Goal: Information Seeking & Learning: Learn about a topic

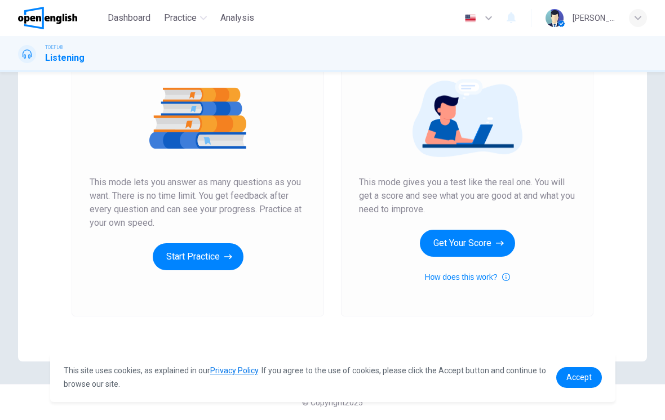
scroll to position [125, 0]
click at [499, 237] on button "Get Your Score" at bounding box center [467, 243] width 95 height 27
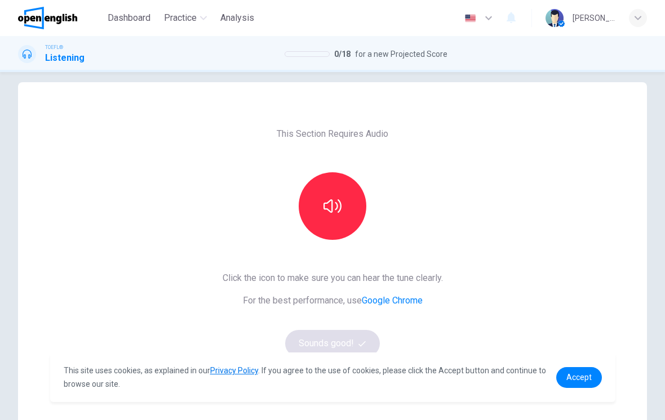
scroll to position [19, 0]
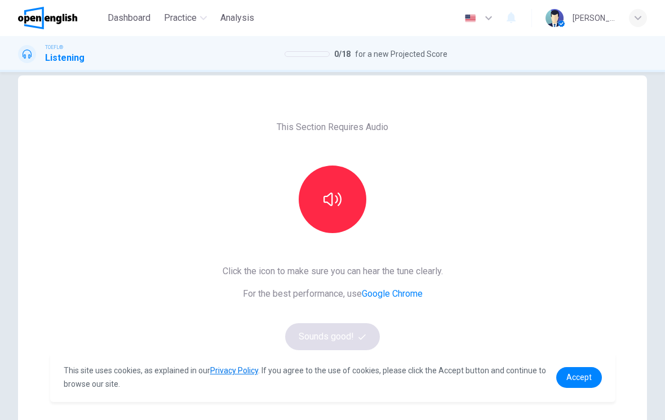
click at [346, 177] on button "button" at bounding box center [333, 200] width 68 height 68
click at [349, 338] on button "Sounds good!" at bounding box center [332, 337] width 95 height 27
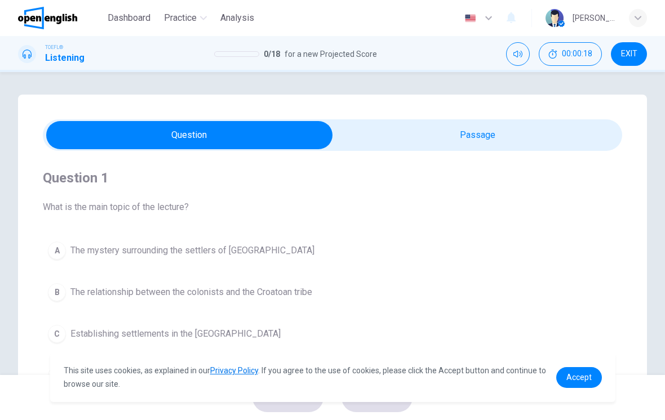
scroll to position [0, 0]
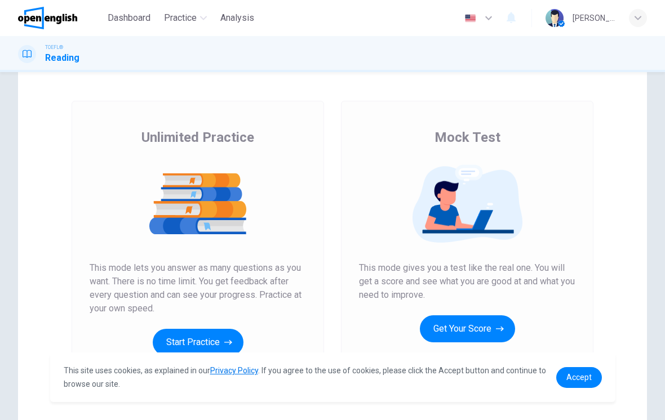
scroll to position [40, 0]
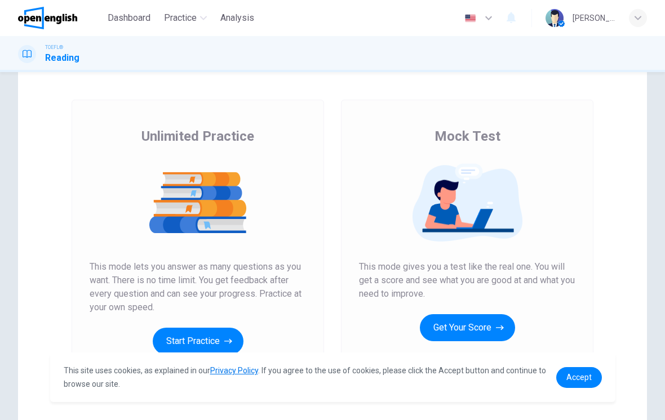
click at [479, 318] on button "Get Your Score" at bounding box center [467, 328] width 95 height 27
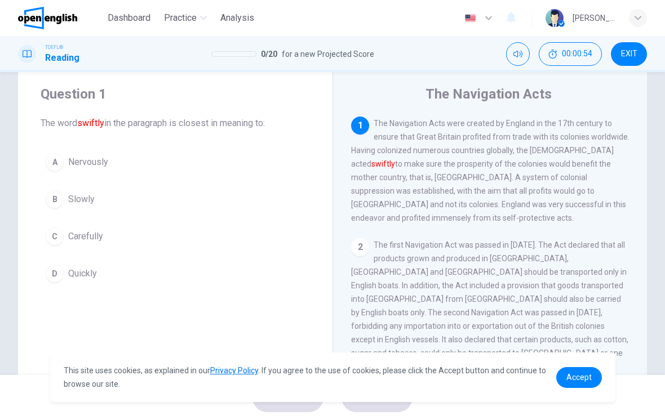
scroll to position [0, 0]
click at [94, 123] on font "swiftly" at bounding box center [90, 123] width 27 height 11
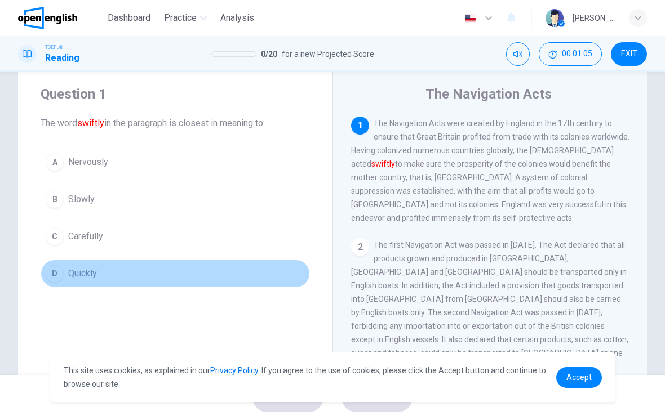
click at [68, 271] on span "Quickly" at bounding box center [82, 274] width 29 height 14
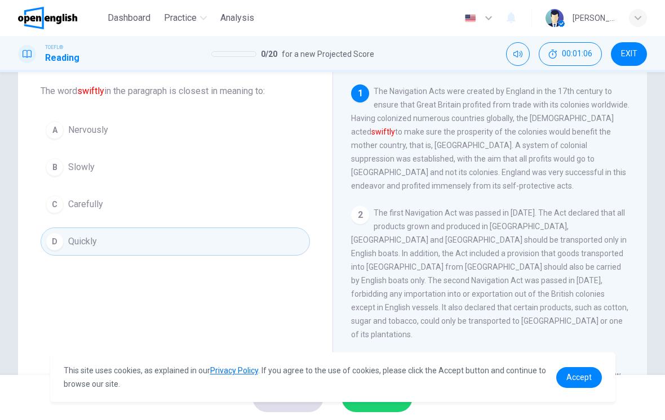
scroll to position [67, 0]
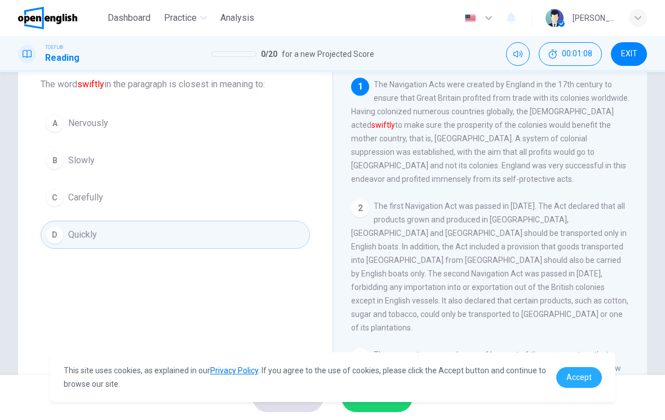
click at [588, 374] on span "Accept" at bounding box center [578, 377] width 25 height 9
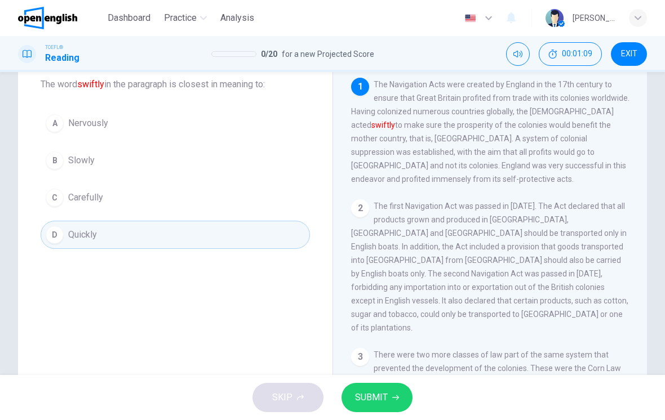
click at [391, 393] on button "SUBMIT" at bounding box center [377, 397] width 71 height 29
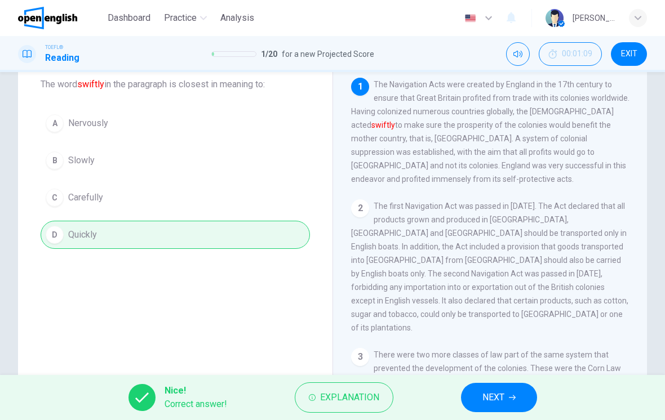
click at [509, 397] on icon "button" at bounding box center [512, 398] width 7 height 7
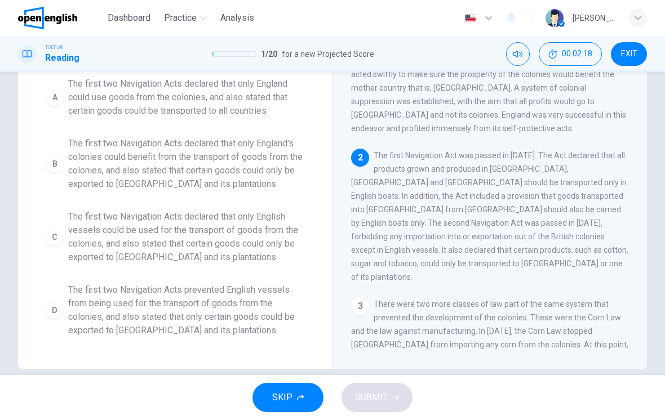
scroll to position [118, 0]
click at [240, 234] on span "The first two Navigation Acts declared that only English vessels could be used …" at bounding box center [186, 237] width 237 height 54
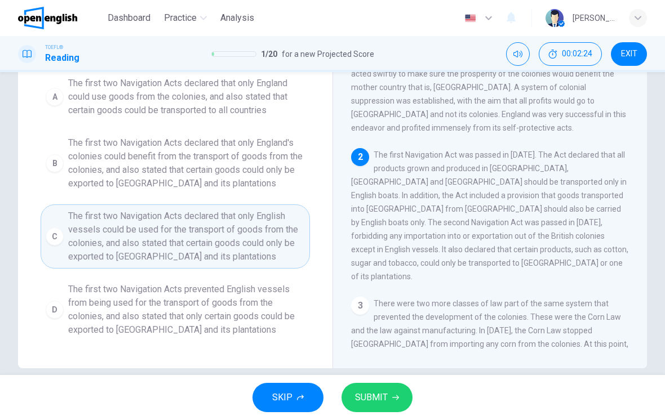
click at [380, 395] on span "SUBMIT" at bounding box center [371, 398] width 33 height 16
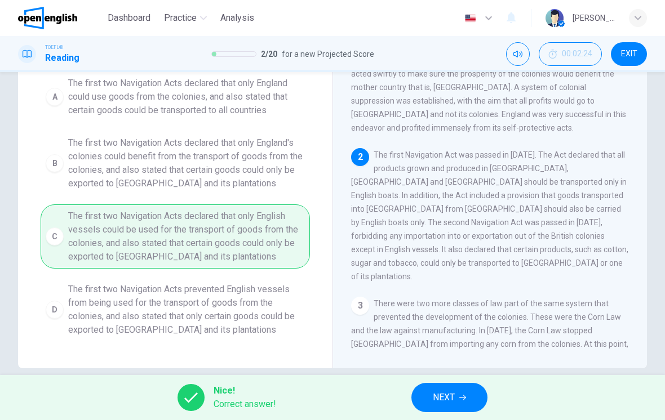
click at [461, 402] on button "NEXT" at bounding box center [449, 397] width 76 height 29
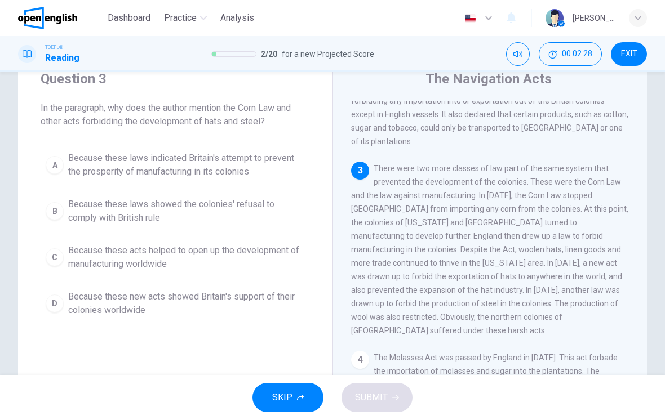
scroll to position [53, 0]
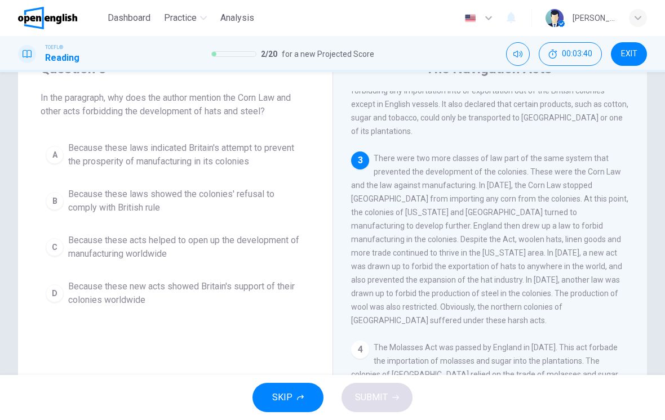
click at [223, 160] on span "Because these laws indicated Britain's attempt to prevent the prosperity of man…" at bounding box center [186, 154] width 237 height 27
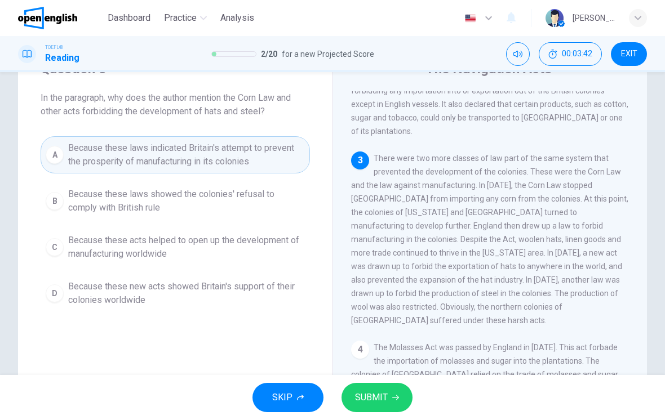
click at [396, 397] on icon "button" at bounding box center [395, 398] width 7 height 7
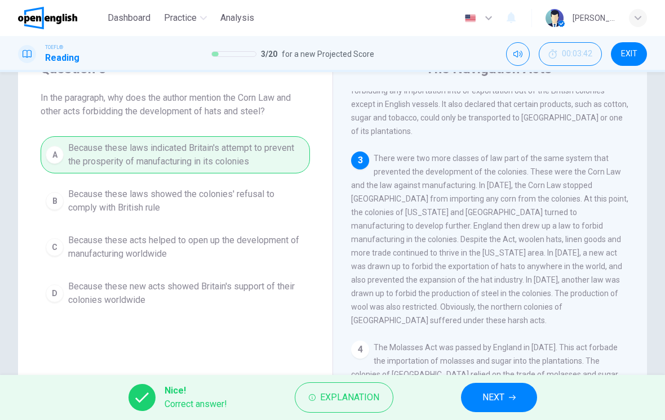
click at [516, 400] on button "NEXT" at bounding box center [499, 397] width 76 height 29
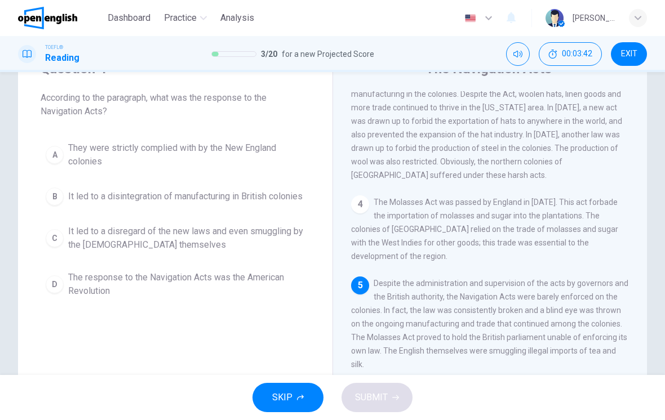
scroll to position [378, 0]
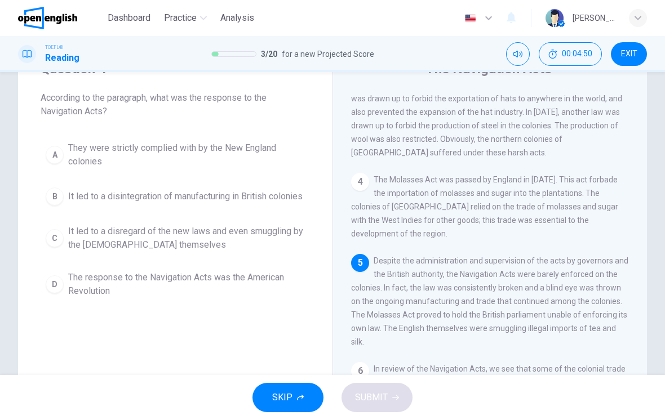
click at [240, 203] on span "It led to a disintegration of manufacturing in British colonies" at bounding box center [185, 197] width 234 height 14
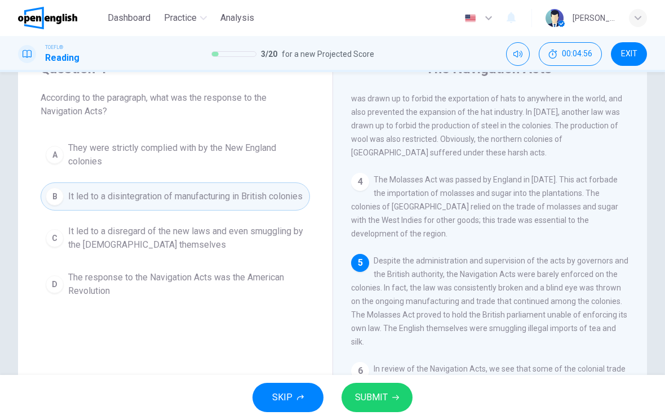
click at [225, 251] on span "It led to a disregard of the new laws and even smuggling by the British themsel…" at bounding box center [186, 238] width 237 height 27
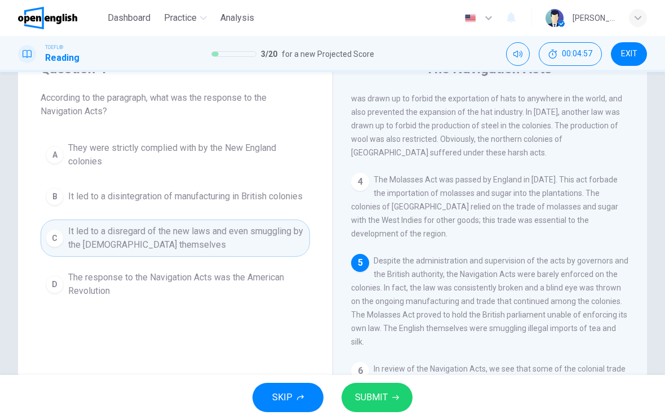
click at [379, 395] on span "SUBMIT" at bounding box center [371, 398] width 33 height 16
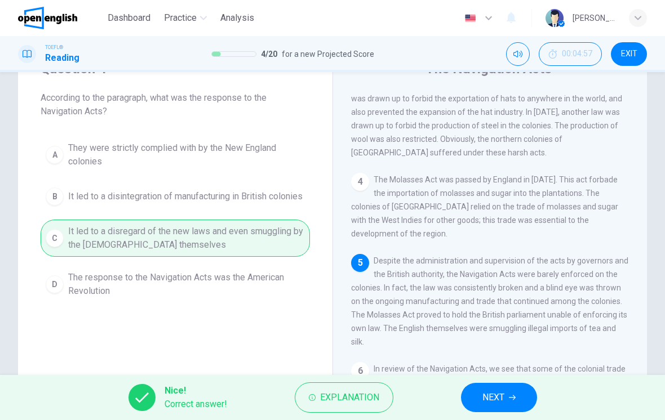
click at [504, 395] on span "NEXT" at bounding box center [493, 398] width 22 height 16
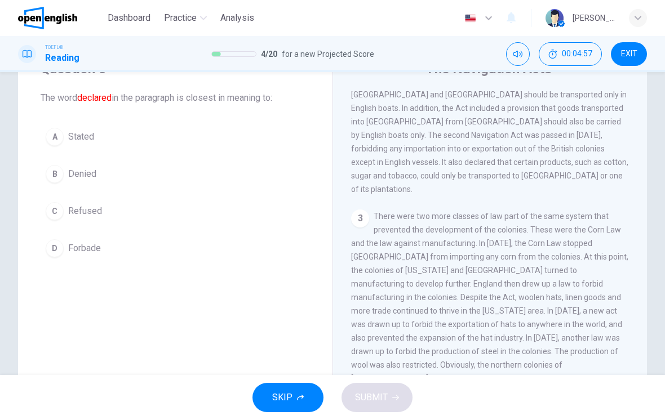
scroll to position [126, 0]
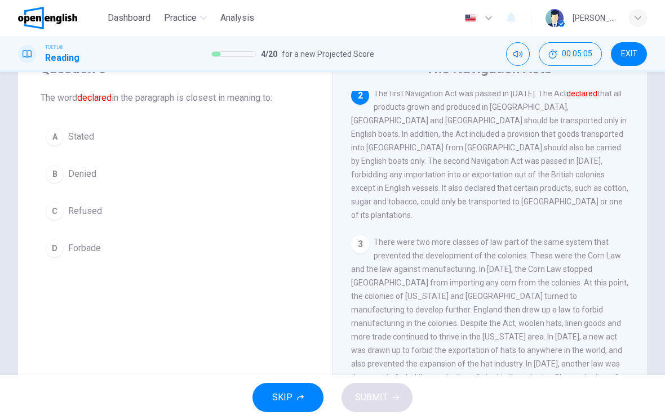
click at [79, 139] on span "Stated" at bounding box center [81, 137] width 26 height 14
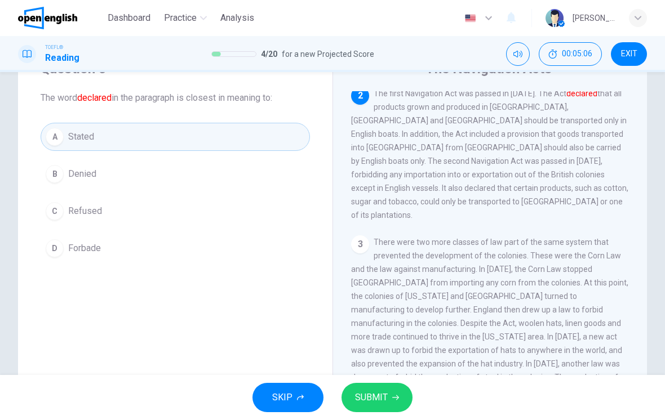
click at [393, 398] on icon "button" at bounding box center [395, 398] width 7 height 7
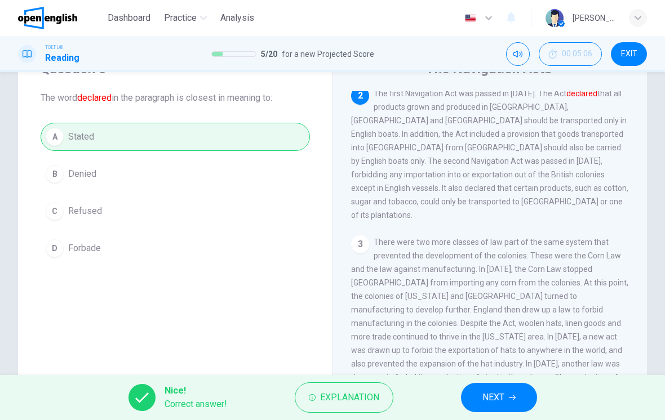
click at [503, 398] on span "NEXT" at bounding box center [493, 398] width 22 height 16
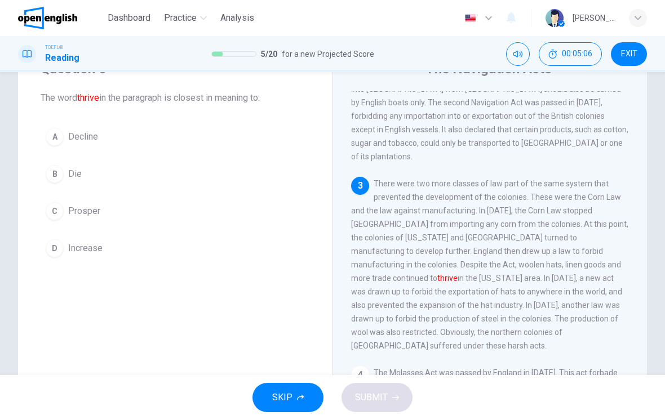
scroll to position [210, 0]
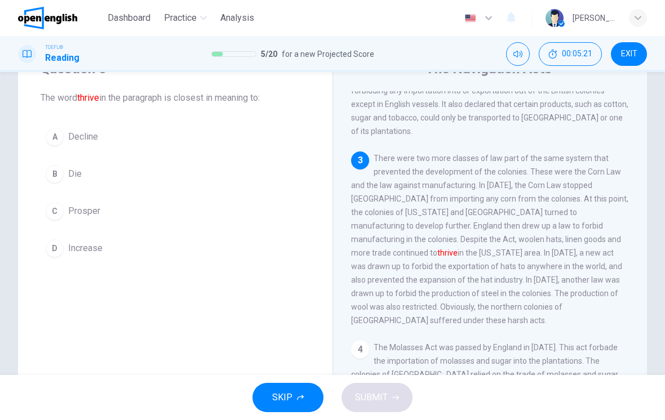
click at [94, 252] on span "Increase" at bounding box center [85, 249] width 34 height 14
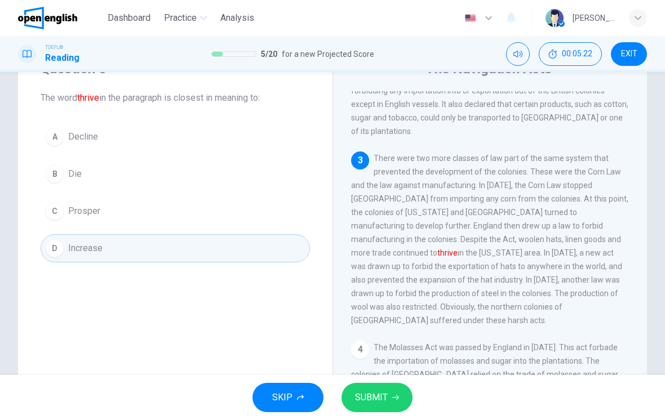
click at [383, 392] on span "SUBMIT" at bounding box center [371, 398] width 33 height 16
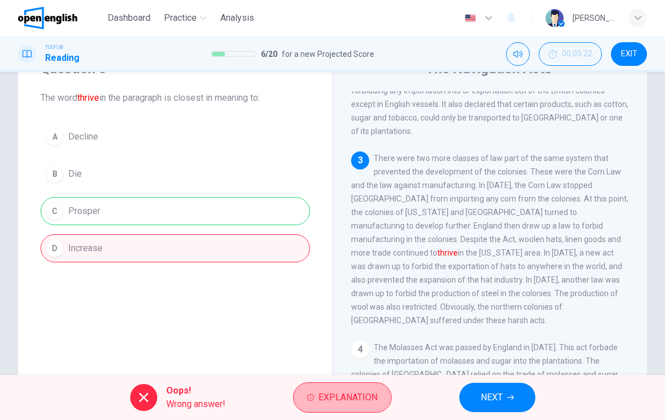
click at [370, 389] on button "Explanation" at bounding box center [342, 398] width 99 height 30
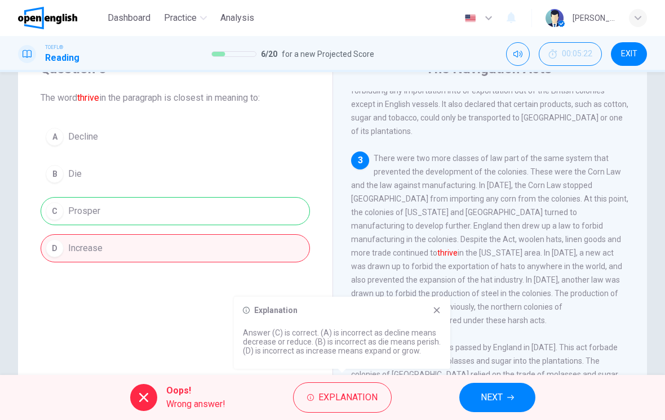
click at [502, 395] on span "NEXT" at bounding box center [492, 398] width 22 height 16
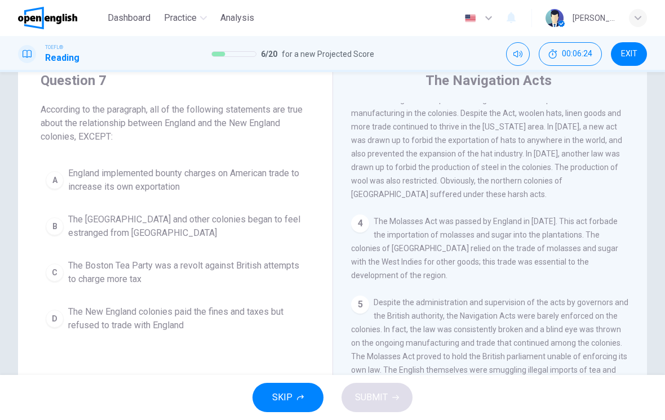
scroll to position [42, 0]
click at [278, 271] on span "The Boston Tea Party was a revolt against British attempts to charge more tax" at bounding box center [186, 272] width 237 height 27
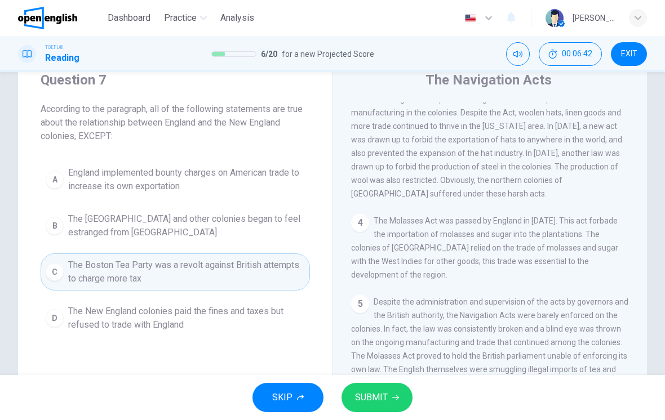
click at [258, 323] on span "The New England colonies paid the fines and taxes but refused to trade with Eng…" at bounding box center [186, 318] width 237 height 27
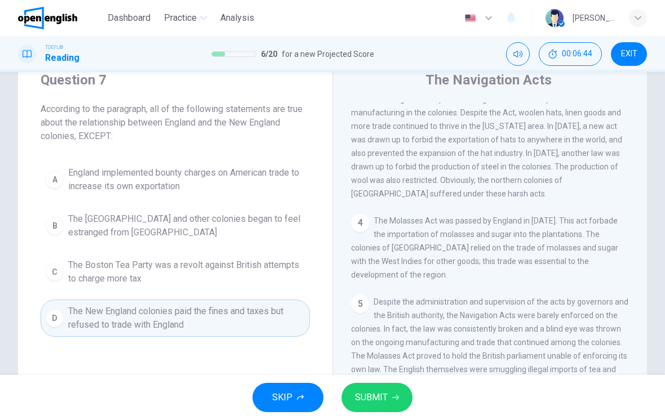
click at [391, 397] on button "SUBMIT" at bounding box center [377, 397] width 71 height 29
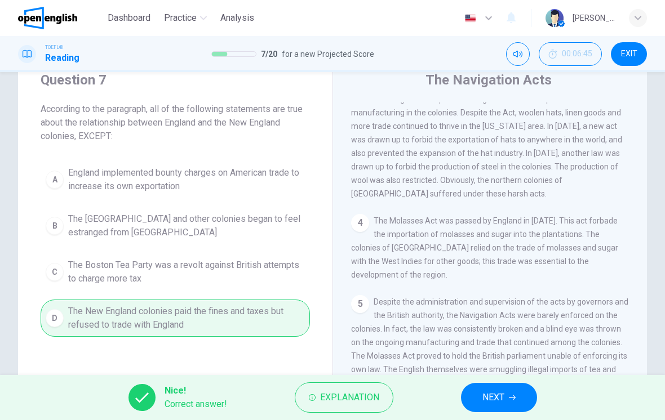
click at [511, 396] on icon "button" at bounding box center [512, 398] width 7 height 7
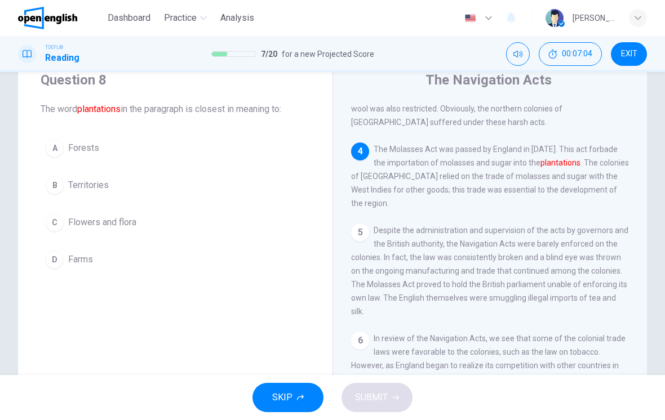
scroll to position [419, 0]
click at [71, 185] on span "Territories" at bounding box center [88, 186] width 41 height 14
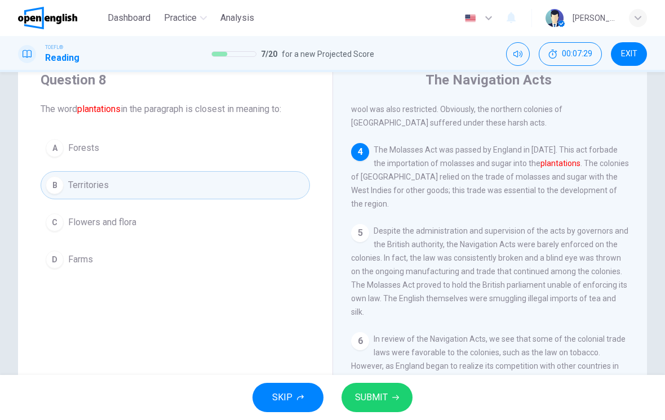
click at [75, 259] on span "Farms" at bounding box center [80, 260] width 25 height 14
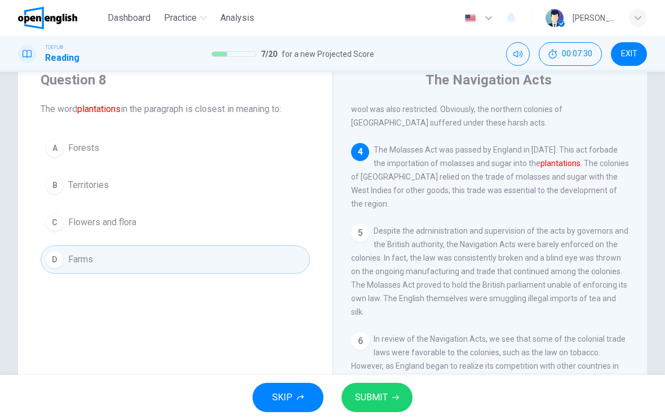
click at [388, 401] on button "SUBMIT" at bounding box center [377, 397] width 71 height 29
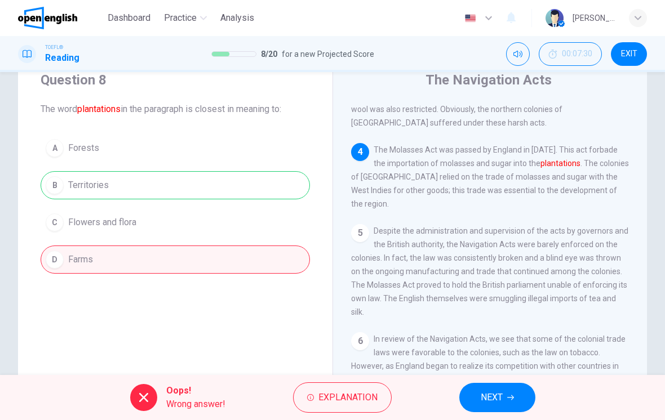
click at [506, 390] on button "NEXT" at bounding box center [497, 397] width 76 height 29
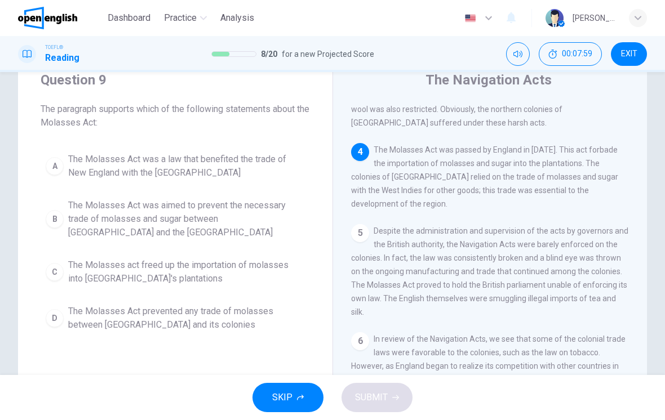
click at [200, 167] on span "The Molasses Act was a law that benefited the trade of New England with the Wes…" at bounding box center [186, 166] width 237 height 27
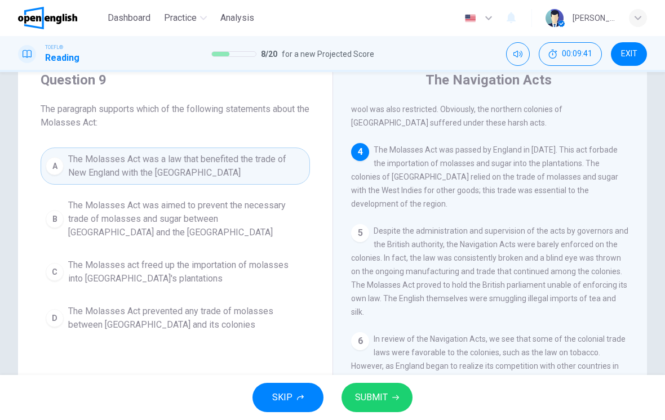
click at [187, 315] on span "The Molasses Act prevented any trade of molasses between England and its coloni…" at bounding box center [186, 318] width 237 height 27
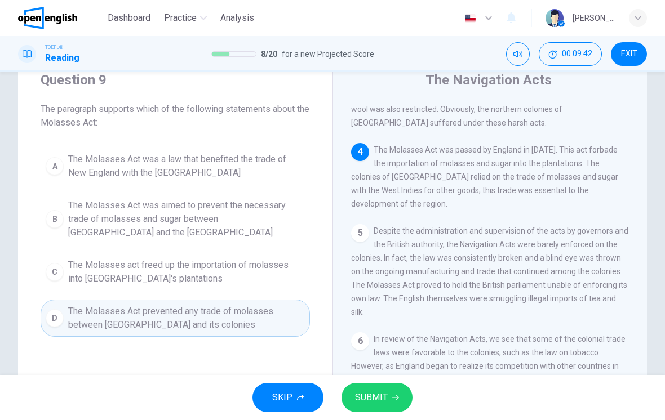
click at [393, 397] on icon "button" at bounding box center [395, 398] width 7 height 7
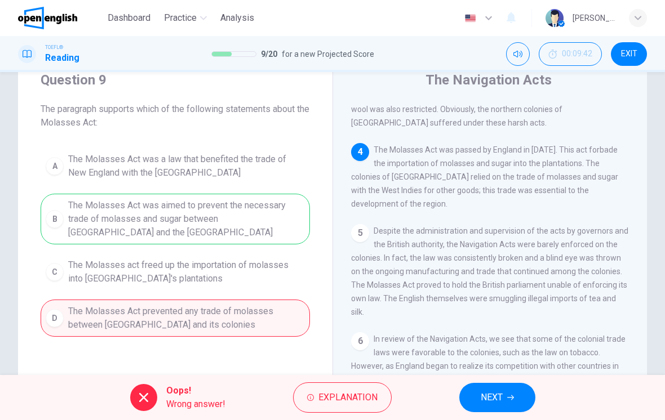
click at [507, 391] on button "NEXT" at bounding box center [497, 397] width 76 height 29
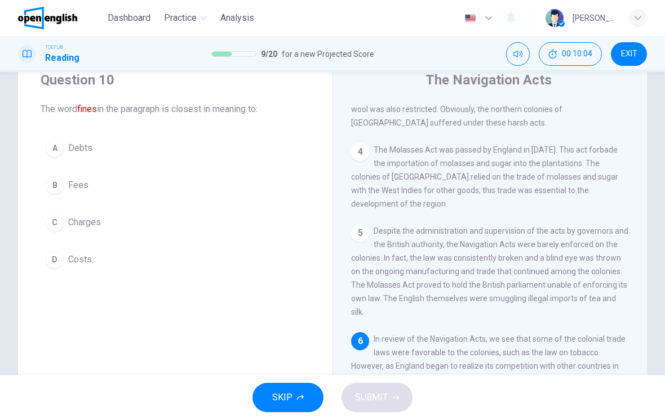
click at [65, 223] on button "C Charges" at bounding box center [175, 223] width 269 height 28
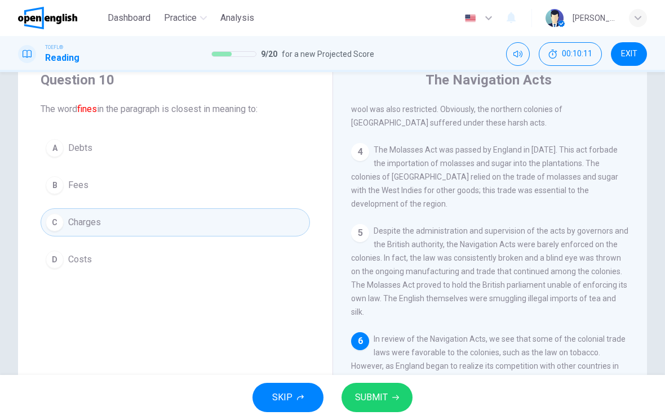
click at [395, 396] on icon "button" at bounding box center [395, 398] width 7 height 7
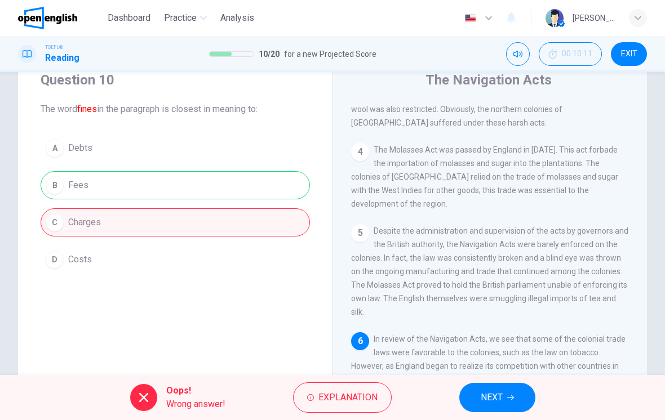
click at [79, 180] on div "A Debts B Fees C Charges D Costs" at bounding box center [175, 204] width 269 height 140
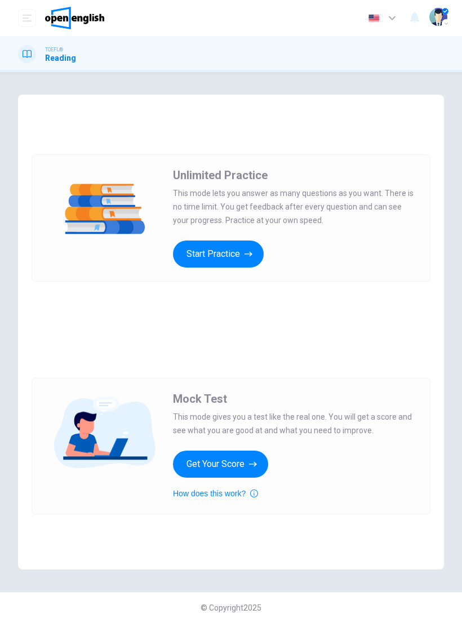
click at [243, 461] on button "Get Your Score" at bounding box center [220, 464] width 95 height 27
click at [241, 491] on button "How does this work?" at bounding box center [215, 494] width 85 height 14
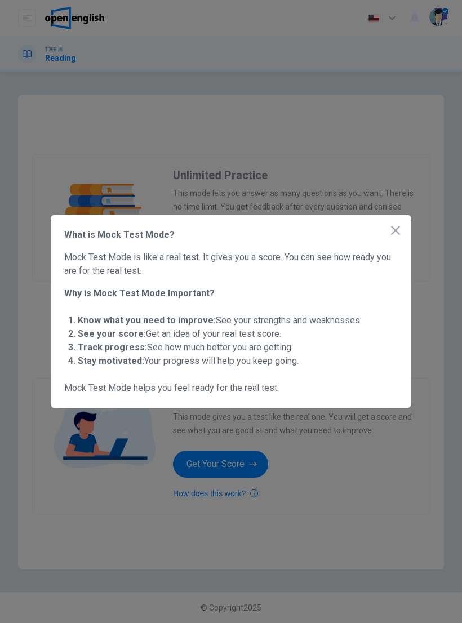
click at [57, 120] on div at bounding box center [231, 311] width 462 height 623
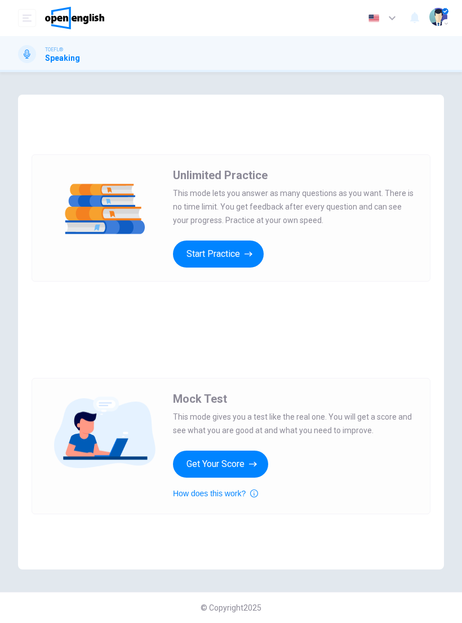
click at [198, 258] on button "Start Practice" at bounding box center [218, 254] width 91 height 27
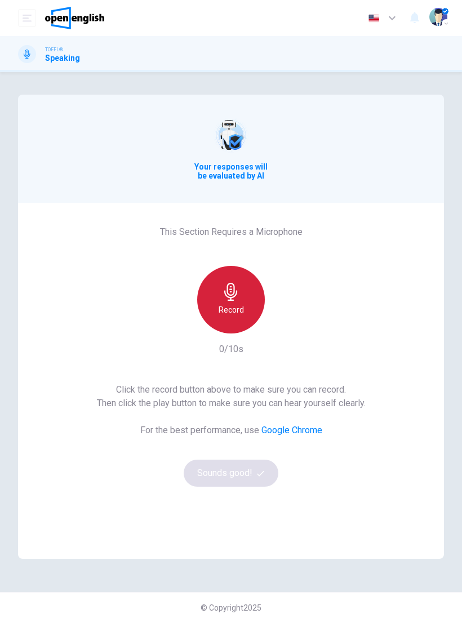
click at [226, 302] on div "Record" at bounding box center [231, 300] width 68 height 68
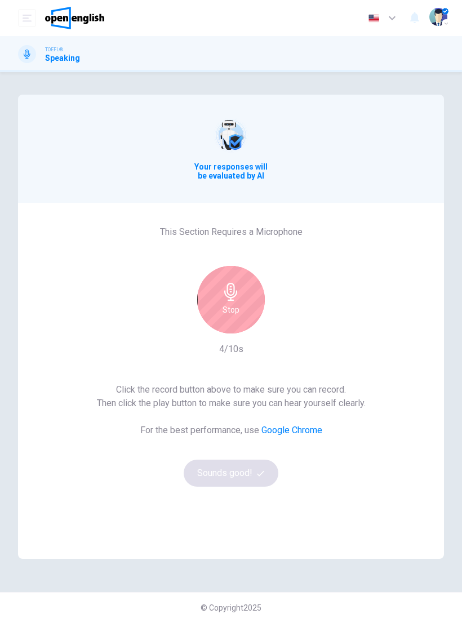
click at [232, 293] on icon "button" at bounding box center [231, 292] width 18 height 18
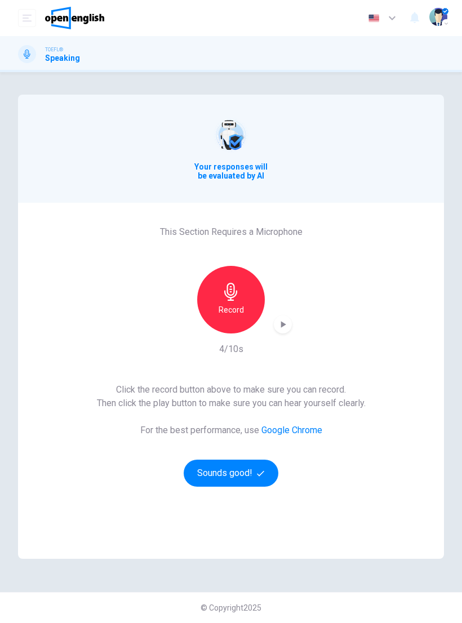
click at [281, 321] on icon "button" at bounding box center [282, 324] width 11 height 11
click at [203, 470] on button "Sounds good!" at bounding box center [231, 473] width 95 height 27
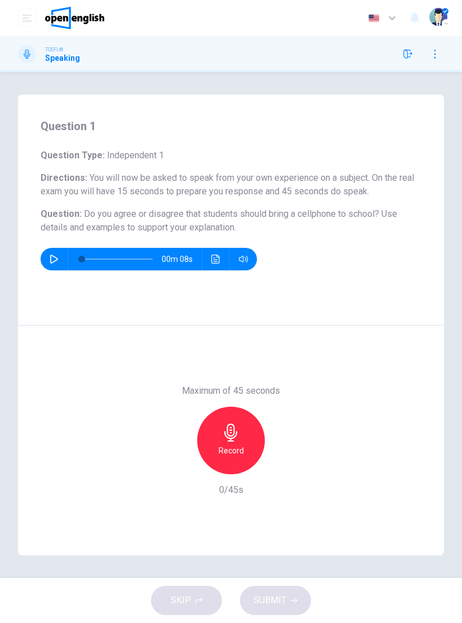
click at [57, 258] on icon "button" at bounding box center [54, 259] width 9 height 9
type input "*"
click at [242, 430] on div "Record" at bounding box center [231, 441] width 68 height 68
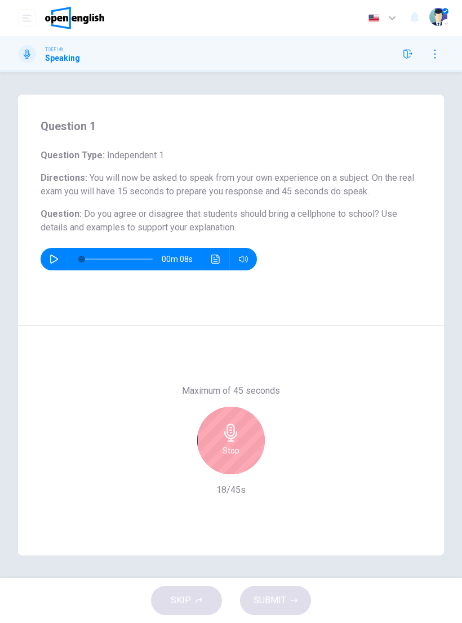
click at [240, 445] on div "Stop" at bounding box center [231, 441] width 68 height 68
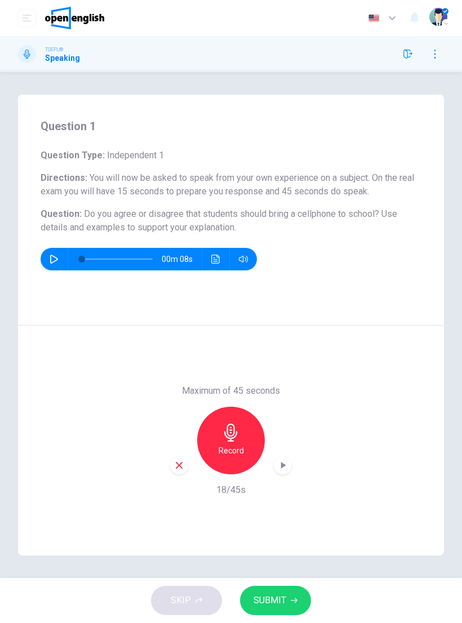
click at [287, 594] on button "SUBMIT" at bounding box center [275, 600] width 71 height 29
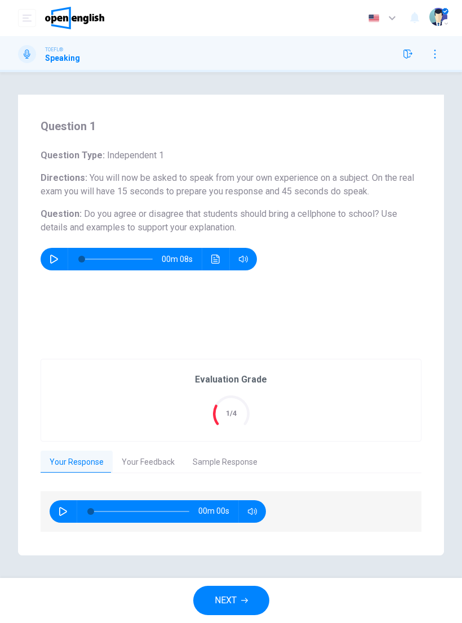
click at [143, 463] on button "Your Feedback" at bounding box center [148, 463] width 71 height 24
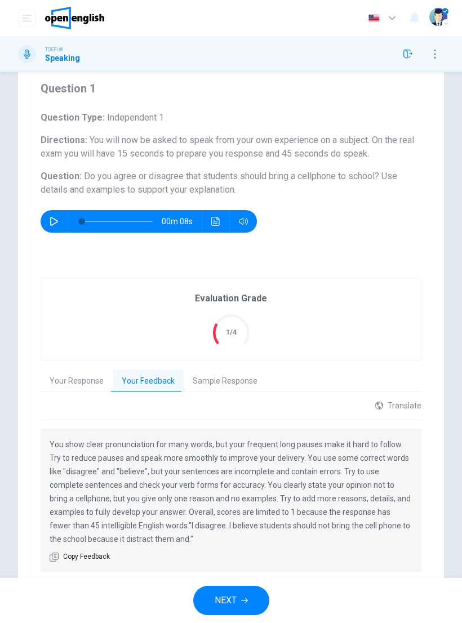
scroll to position [35, 0]
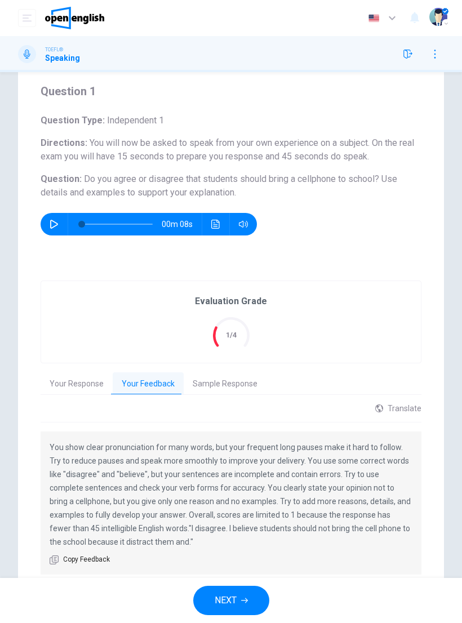
click at [246, 378] on button "Sample Response" at bounding box center [225, 385] width 83 height 24
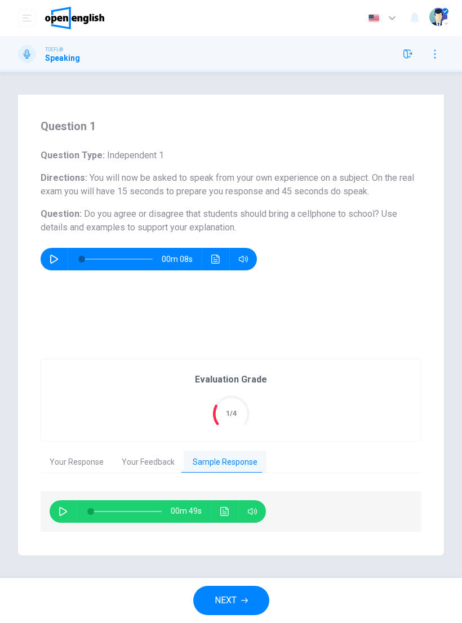
click at [64, 503] on button "button" at bounding box center [63, 512] width 18 height 23
type input "**"
click at [240, 595] on button "NEXT" at bounding box center [231, 600] width 76 height 29
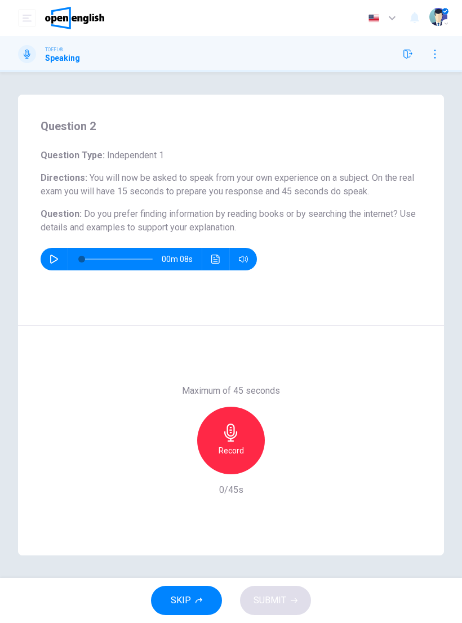
click at [55, 256] on icon "button" at bounding box center [54, 259] width 9 height 9
type input "*"
click at [236, 436] on icon "button" at bounding box center [230, 433] width 13 height 18
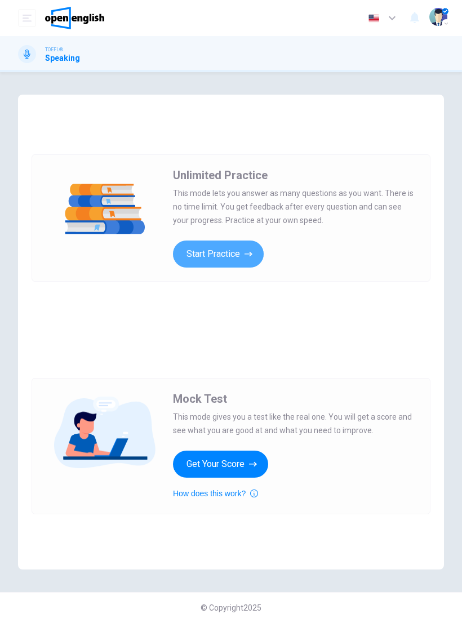
click at [237, 255] on button "Start Practice" at bounding box center [218, 254] width 91 height 27
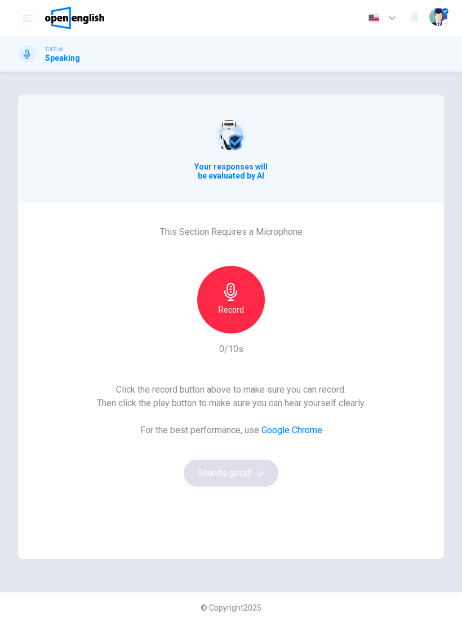
click at [237, 308] on h6 "Record" at bounding box center [231, 310] width 25 height 14
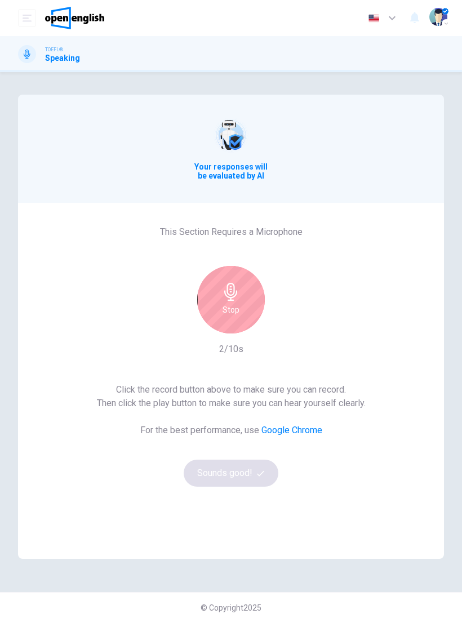
click at [240, 301] on div "Stop" at bounding box center [231, 300] width 68 height 68
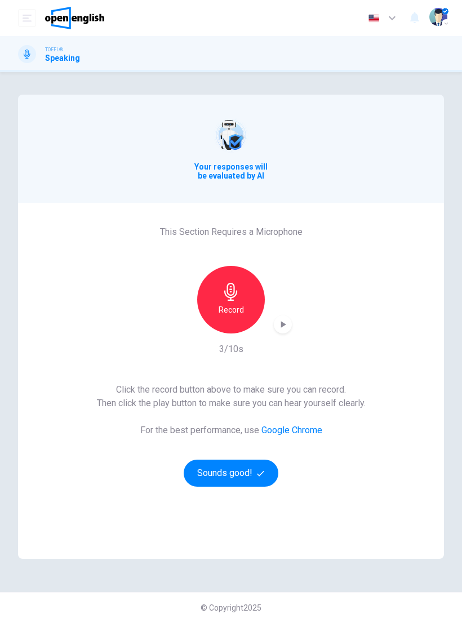
click at [249, 470] on button "Sounds good!" at bounding box center [231, 473] width 95 height 27
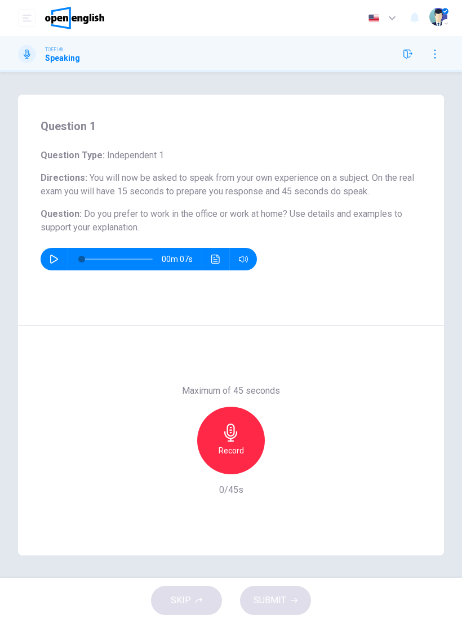
click at [60, 262] on button "button" at bounding box center [54, 259] width 18 height 23
type input "*"
click at [237, 439] on icon "button" at bounding box center [231, 433] width 18 height 18
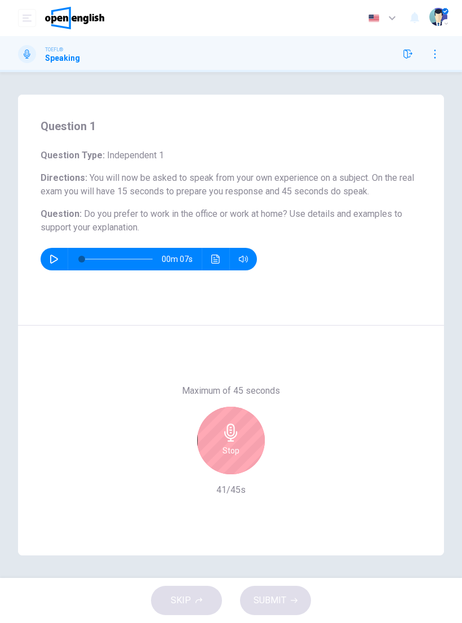
click at [239, 436] on icon "button" at bounding box center [231, 433] width 18 height 18
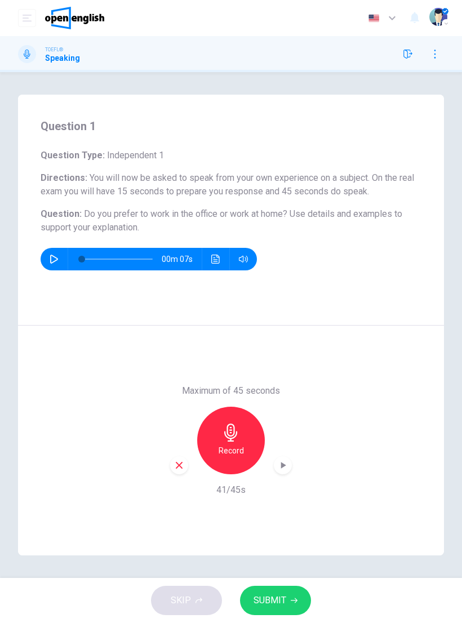
click at [290, 595] on button "SUBMIT" at bounding box center [275, 600] width 71 height 29
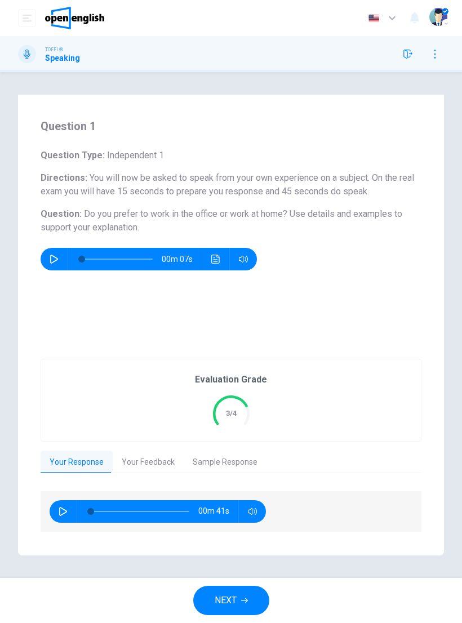
click at [150, 462] on button "Your Feedback" at bounding box center [148, 463] width 71 height 24
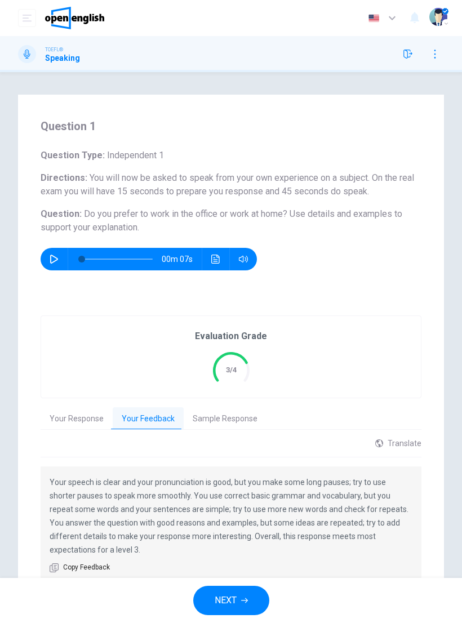
click at [240, 595] on button "NEXT" at bounding box center [231, 600] width 76 height 29
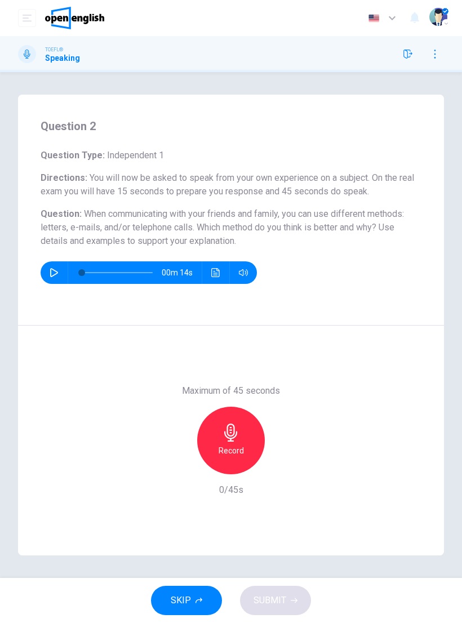
click at [57, 268] on icon "button" at bounding box center [54, 272] width 9 height 9
type input "*"
click at [238, 438] on icon "button" at bounding box center [231, 433] width 18 height 18
click at [283, 589] on button "SUBMIT" at bounding box center [275, 600] width 71 height 29
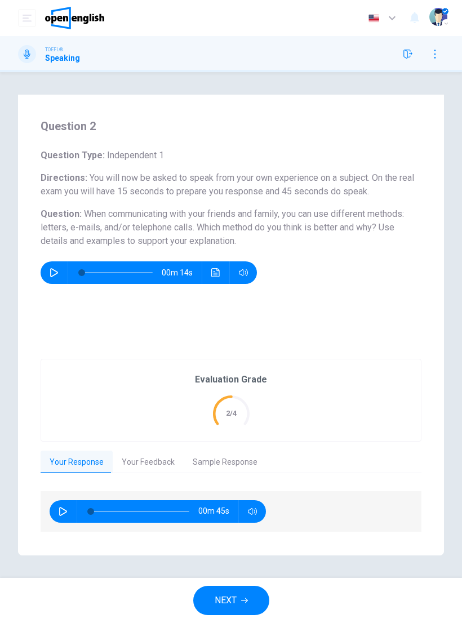
click at [162, 464] on button "Your Feedback" at bounding box center [148, 463] width 71 height 24
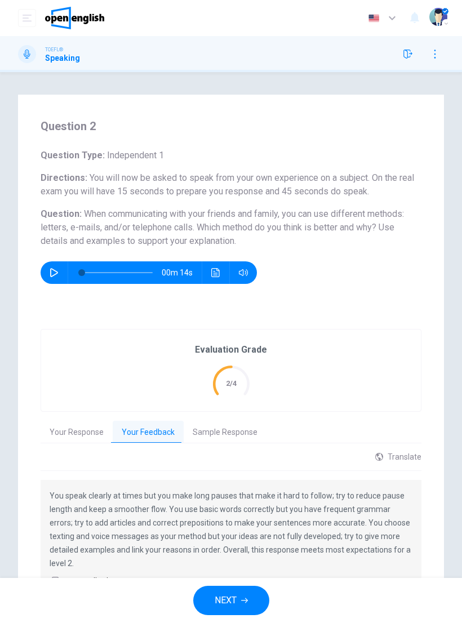
scroll to position [11, 0]
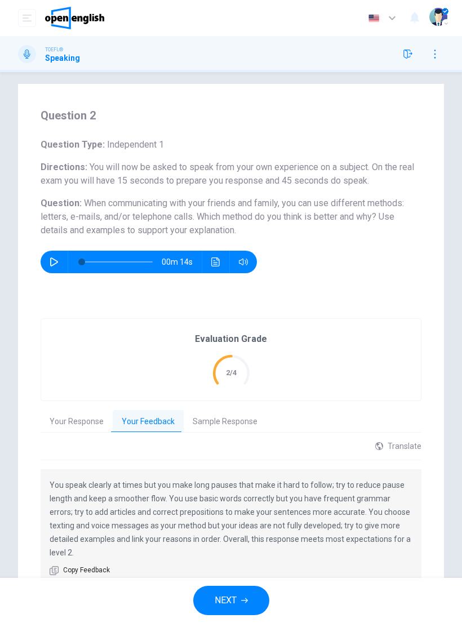
click at [228, 424] on button "Sample Response" at bounding box center [225, 422] width 83 height 24
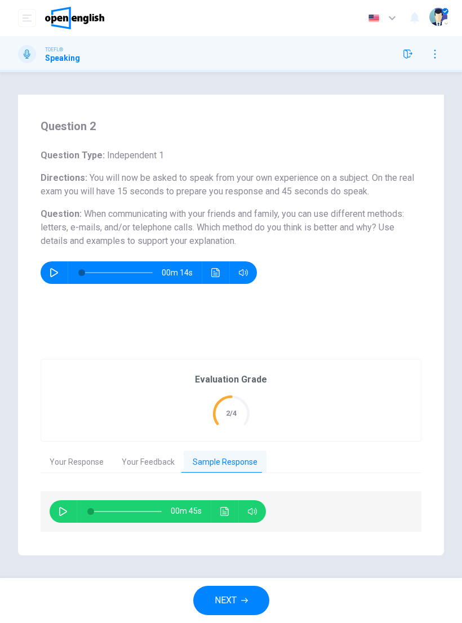
scroll to position [0, 0]
click at [56, 521] on div "00m 45s" at bounding box center [158, 512] width 216 height 23
click at [256, 597] on button "NEXT" at bounding box center [231, 600] width 76 height 29
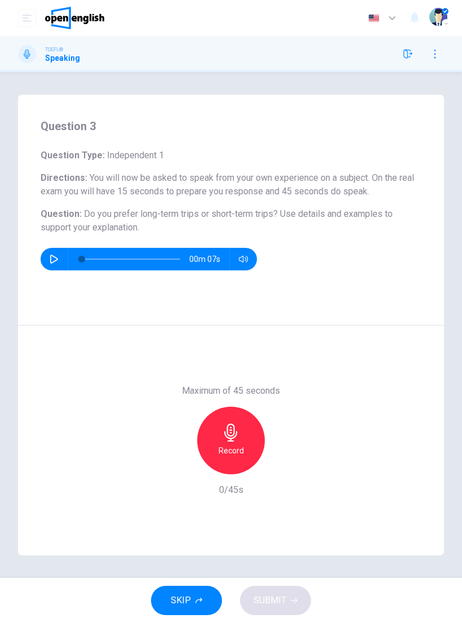
click at [54, 262] on icon "button" at bounding box center [54, 259] width 8 height 9
type input "*"
click at [236, 440] on icon "button" at bounding box center [231, 433] width 18 height 18
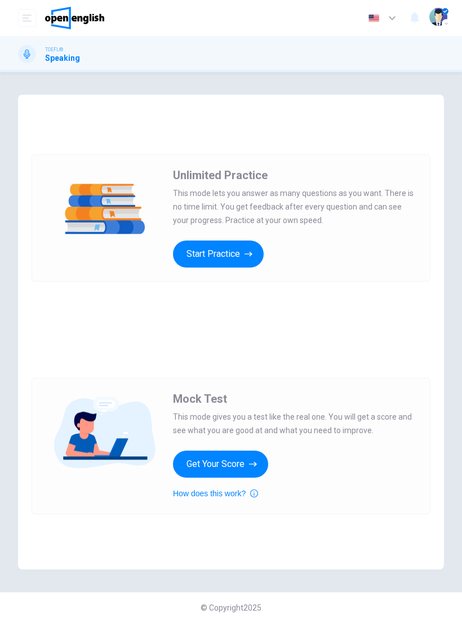
click at [236, 256] on button "Start Practice" at bounding box center [218, 254] width 91 height 27
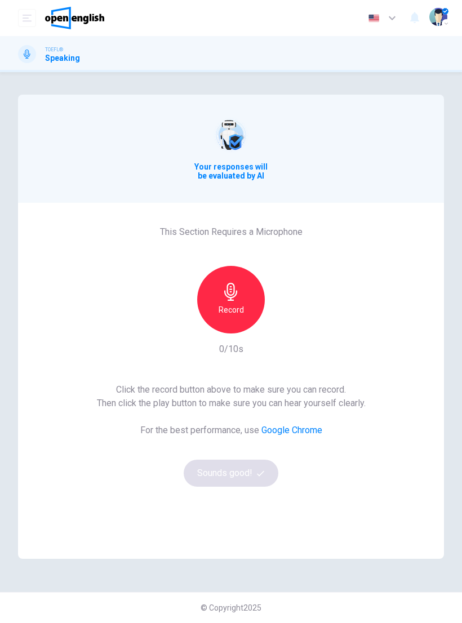
click at [225, 294] on icon "button" at bounding box center [230, 292] width 13 height 18
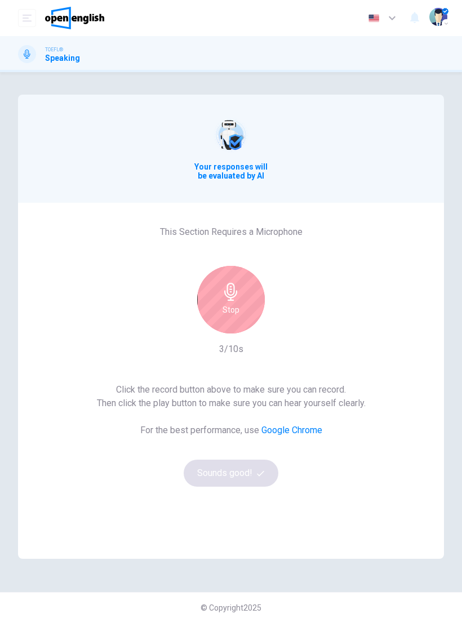
click at [221, 304] on div "Stop" at bounding box center [231, 300] width 68 height 68
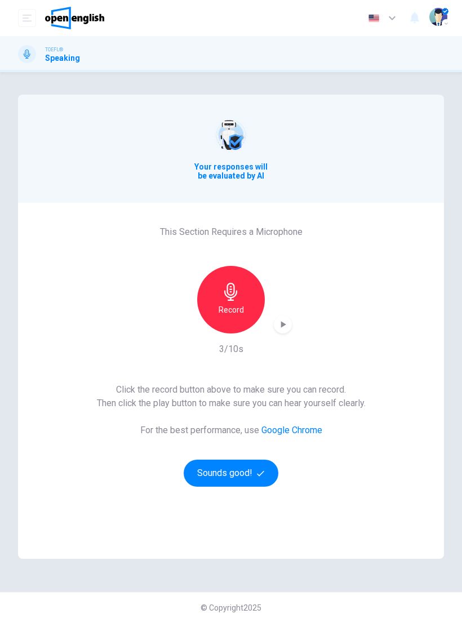
click at [216, 475] on button "Sounds good!" at bounding box center [231, 473] width 95 height 27
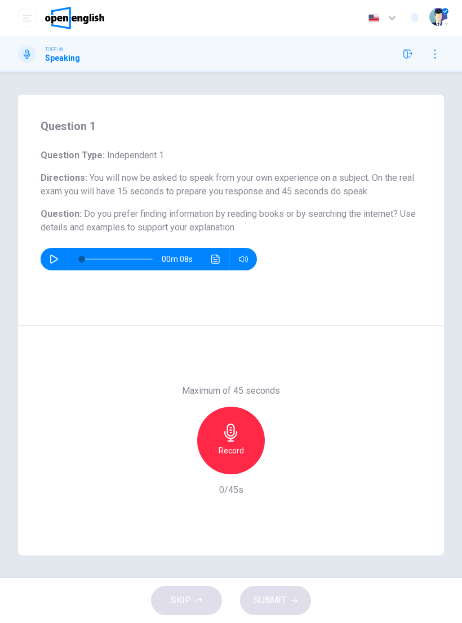
click at [55, 254] on button "button" at bounding box center [54, 259] width 18 height 23
type input "*"
click at [237, 441] on icon "button" at bounding box center [231, 433] width 18 height 18
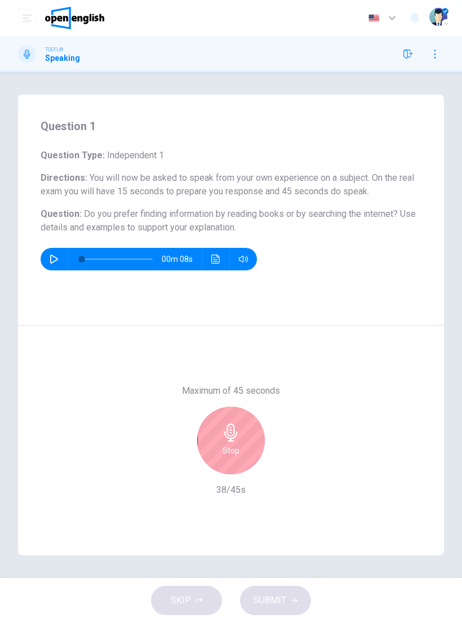
click at [238, 441] on icon "button" at bounding box center [231, 433] width 18 height 18
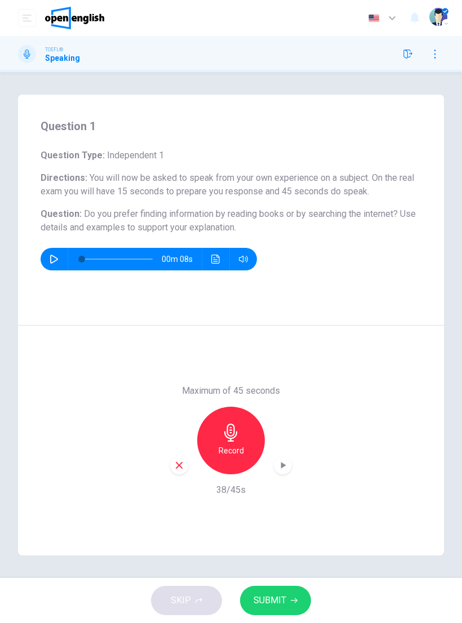
click at [295, 597] on button "SUBMIT" at bounding box center [275, 600] width 71 height 29
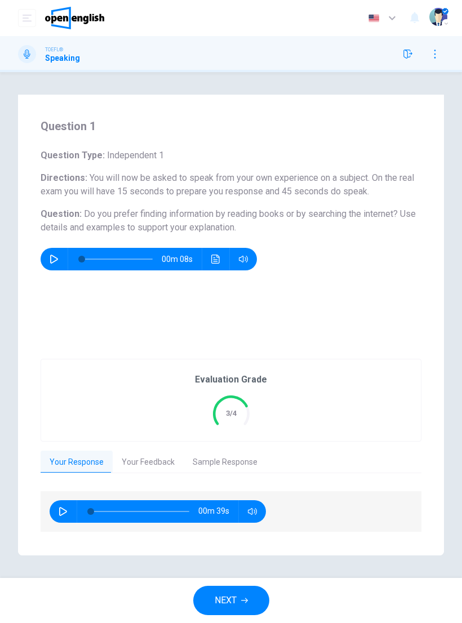
click at [245, 600] on icon "button" at bounding box center [244, 600] width 7 height 7
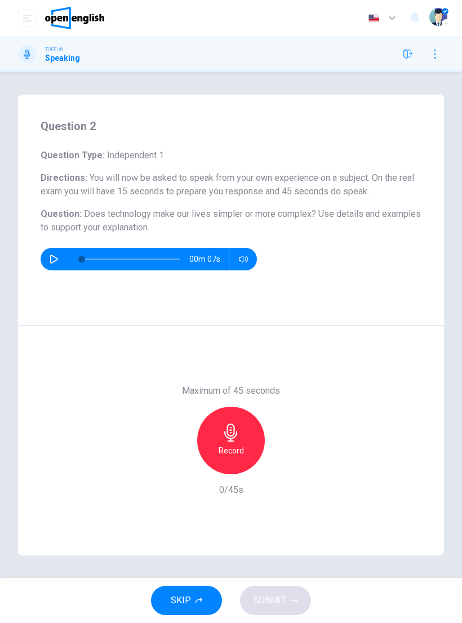
click at [53, 256] on icon "button" at bounding box center [54, 259] width 8 height 9
type input "*"
click at [237, 430] on icon "button" at bounding box center [231, 433] width 18 height 18
click at [288, 595] on button "SUBMIT" at bounding box center [275, 600] width 71 height 29
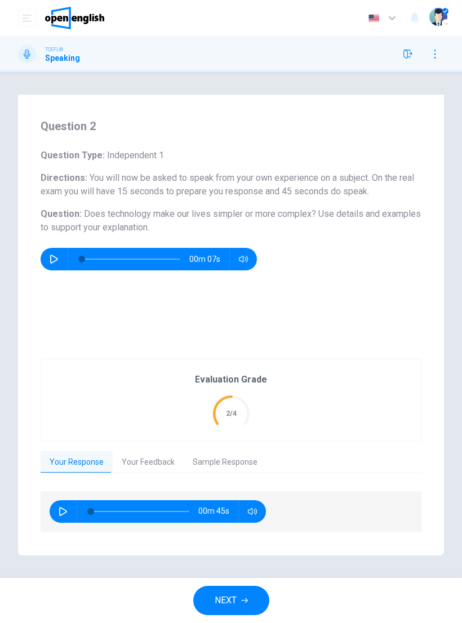
click at [143, 462] on button "Your Feedback" at bounding box center [148, 463] width 71 height 24
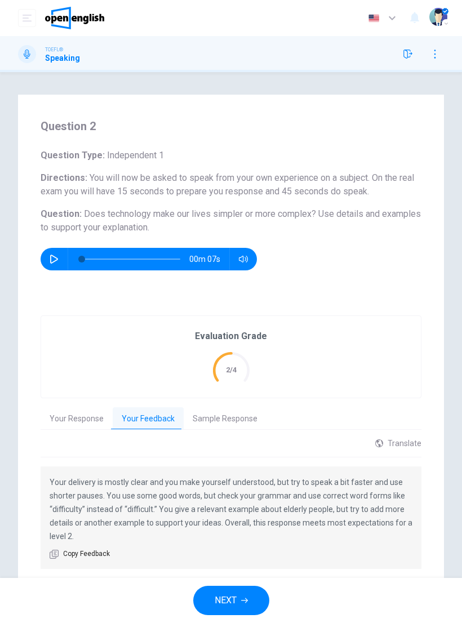
click at [310, 368] on div "Evaluation Grade 2/4" at bounding box center [231, 357] width 380 height 82
click at [182, 342] on div "Evaluation Grade 2/4" at bounding box center [231, 357] width 380 height 82
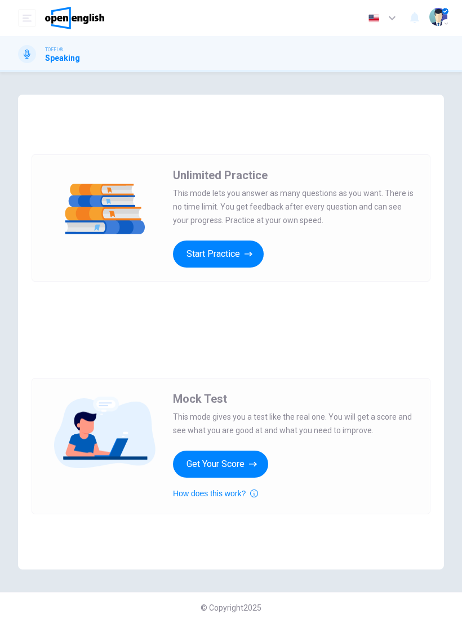
click at [255, 459] on icon "button" at bounding box center [253, 464] width 8 height 11
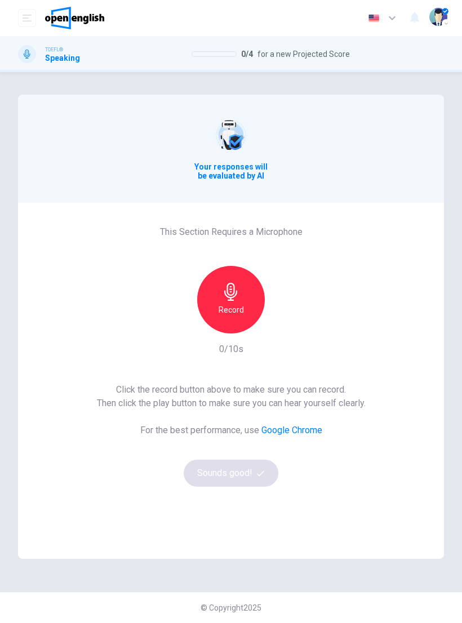
click at [240, 303] on div "Record" at bounding box center [231, 300] width 68 height 68
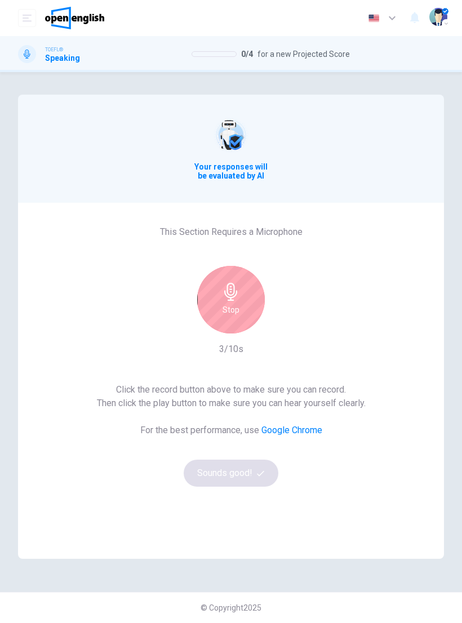
click at [222, 311] on div "Stop" at bounding box center [231, 300] width 68 height 68
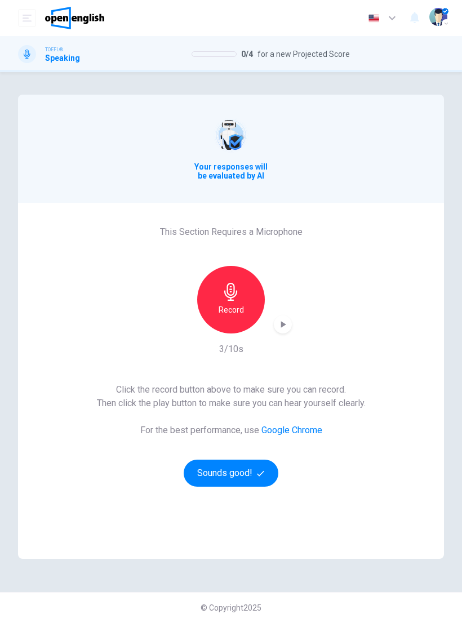
click at [258, 480] on button "Sounds good!" at bounding box center [231, 473] width 95 height 27
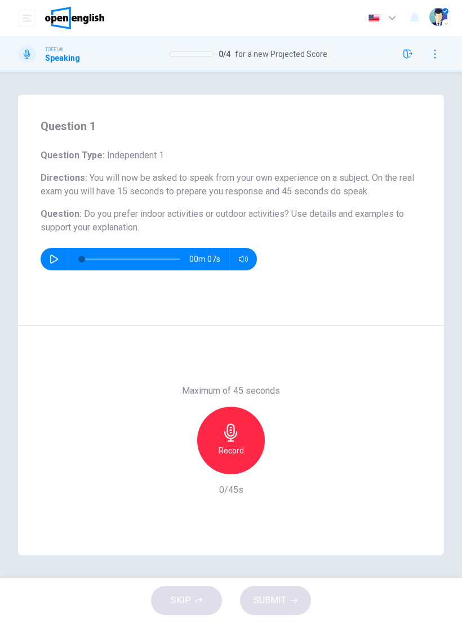
click at [51, 258] on icon "button" at bounding box center [54, 259] width 8 height 9
type input "*"
click at [242, 436] on div "Record" at bounding box center [231, 441] width 68 height 68
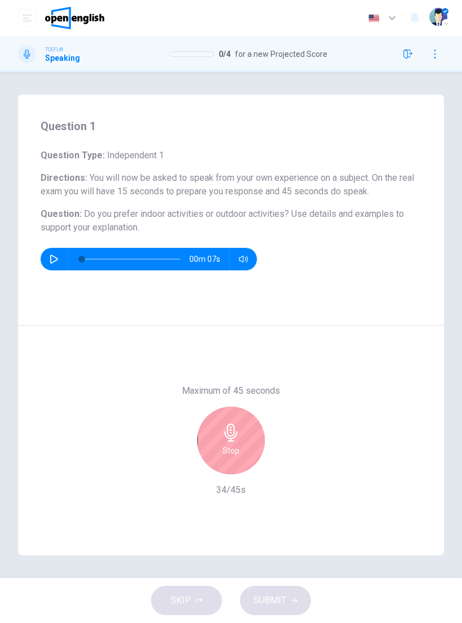
click at [237, 437] on icon "button" at bounding box center [231, 433] width 18 height 18
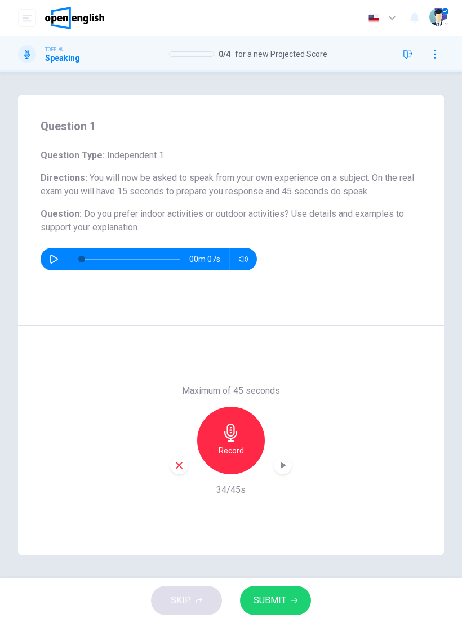
click at [291, 596] on button "SUBMIT" at bounding box center [275, 600] width 71 height 29
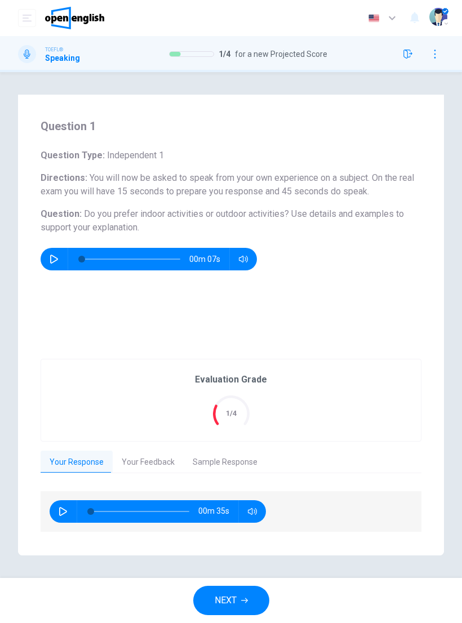
click at [158, 460] on button "Your Feedback" at bounding box center [148, 463] width 71 height 24
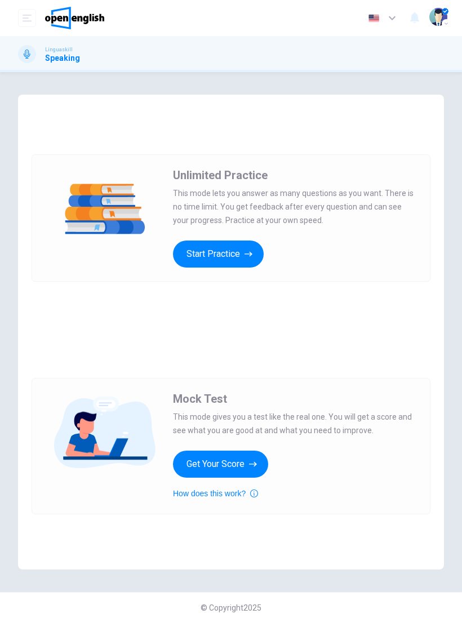
click at [233, 250] on button "Start Practice" at bounding box center [218, 254] width 91 height 27
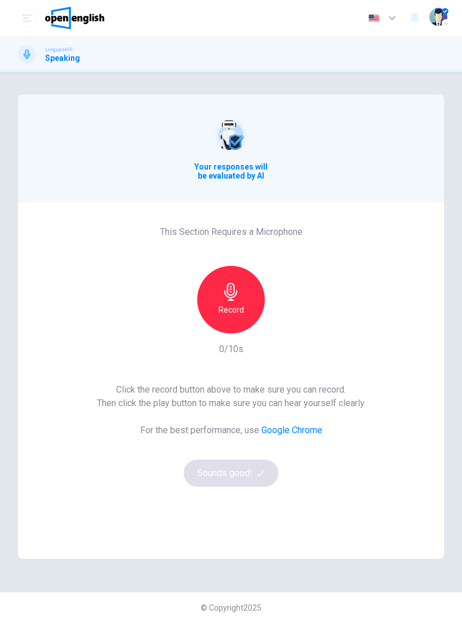
click at [240, 293] on div "Record" at bounding box center [231, 300] width 68 height 68
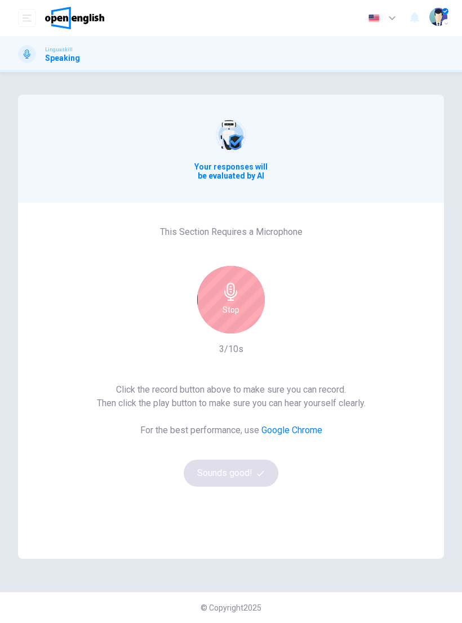
click at [235, 290] on icon "button" at bounding box center [231, 292] width 18 height 18
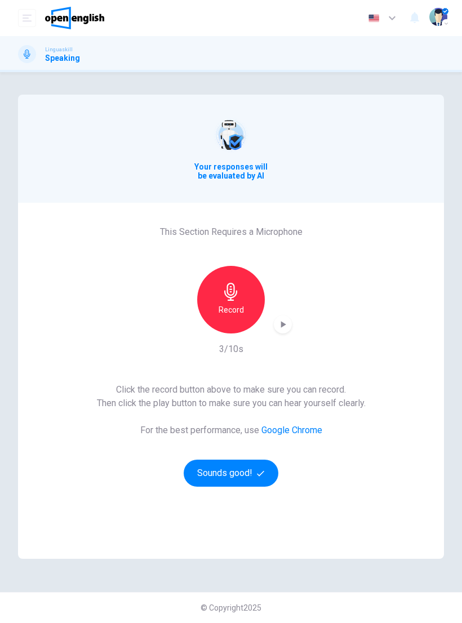
click at [246, 466] on button "Sounds good!" at bounding box center [231, 473] width 95 height 27
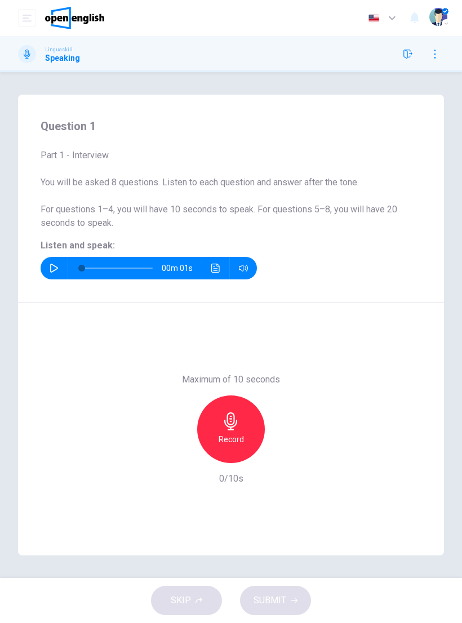
click at [53, 267] on icon "button" at bounding box center [54, 268] width 9 height 9
click at [246, 426] on div "Record" at bounding box center [231, 430] width 68 height 68
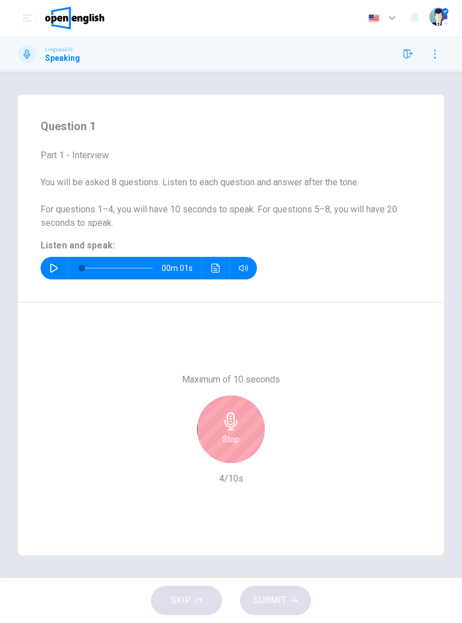
click at [243, 428] on div "Stop" at bounding box center [231, 430] width 68 height 68
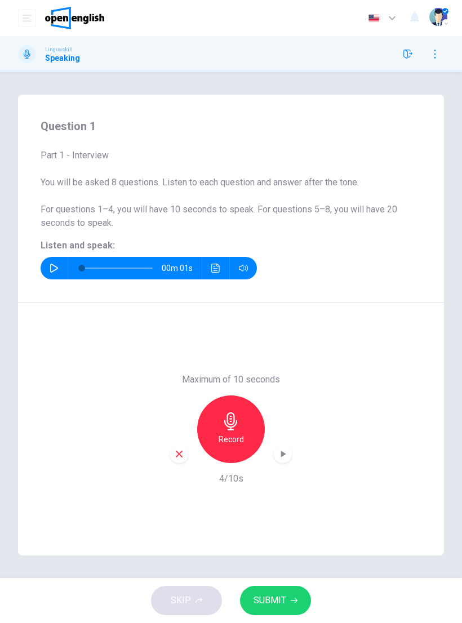
click at [294, 601] on icon "button" at bounding box center [294, 600] width 7 height 7
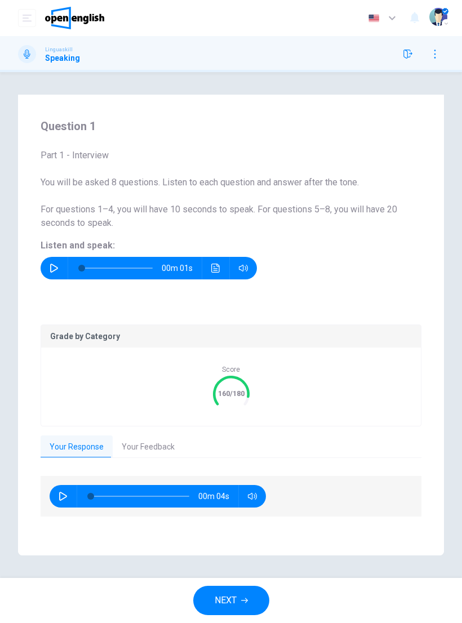
click at [161, 443] on button "Your Feedback" at bounding box center [148, 448] width 71 height 24
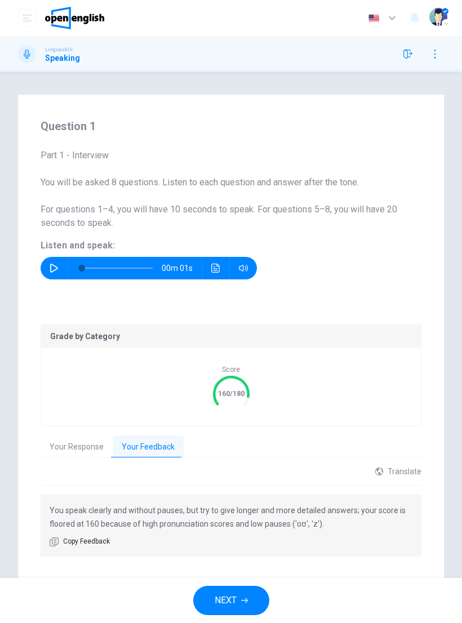
click at [251, 591] on button "NEXT" at bounding box center [231, 600] width 76 height 29
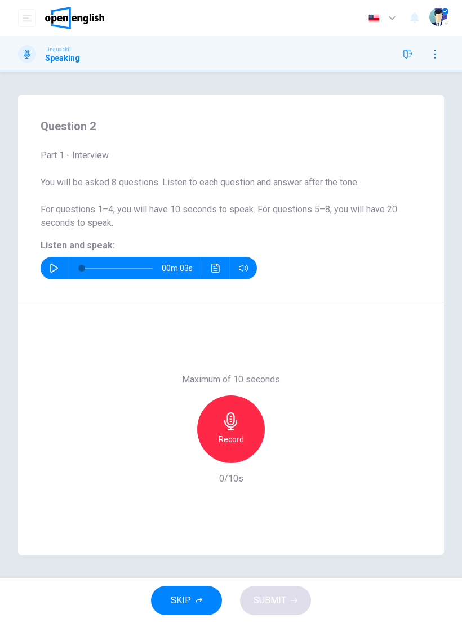
click at [54, 267] on icon "button" at bounding box center [54, 268] width 9 height 9
click at [51, 263] on button "button" at bounding box center [54, 268] width 18 height 23
click at [241, 422] on div "Record" at bounding box center [231, 430] width 68 height 68
click at [237, 420] on icon "button" at bounding box center [230, 422] width 13 height 18
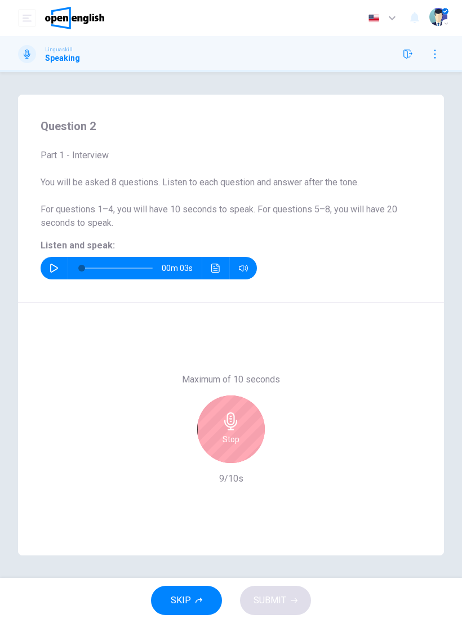
click at [243, 420] on div "Stop" at bounding box center [231, 430] width 68 height 68
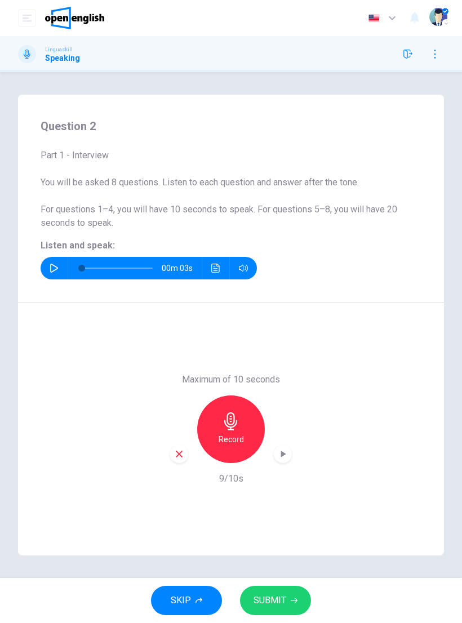
click at [285, 597] on span "SUBMIT" at bounding box center [270, 601] width 33 height 16
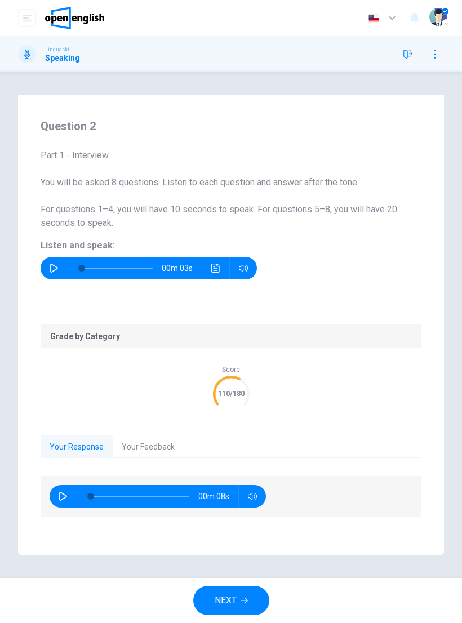
click at [154, 451] on button "Your Feedback" at bounding box center [148, 448] width 71 height 24
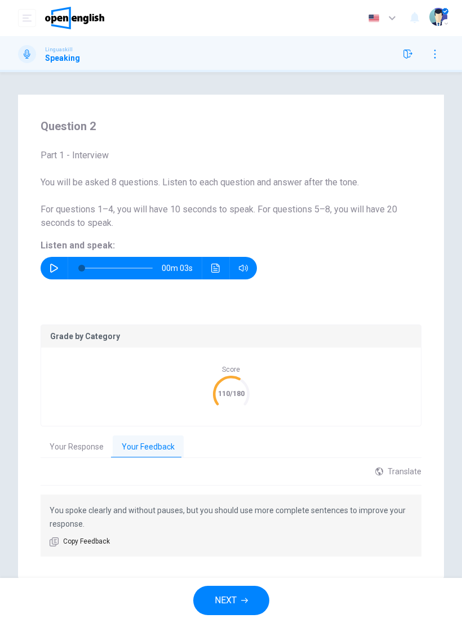
click at [236, 601] on span "NEXT" at bounding box center [226, 601] width 22 height 16
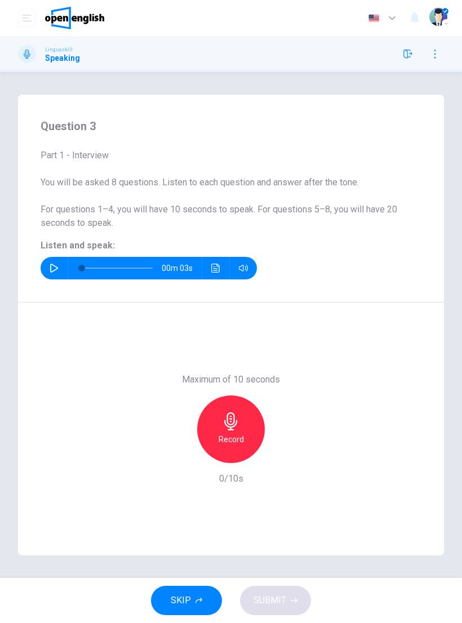
click at [56, 264] on icon "button" at bounding box center [54, 268] width 9 height 9
click at [243, 436] on h6 "Record" at bounding box center [231, 440] width 25 height 14
click at [289, 596] on button "SUBMIT" at bounding box center [275, 600] width 71 height 29
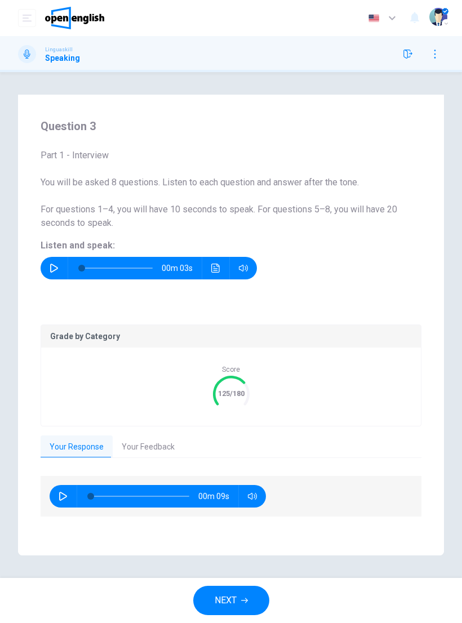
click at [160, 444] on button "Your Feedback" at bounding box center [148, 448] width 71 height 24
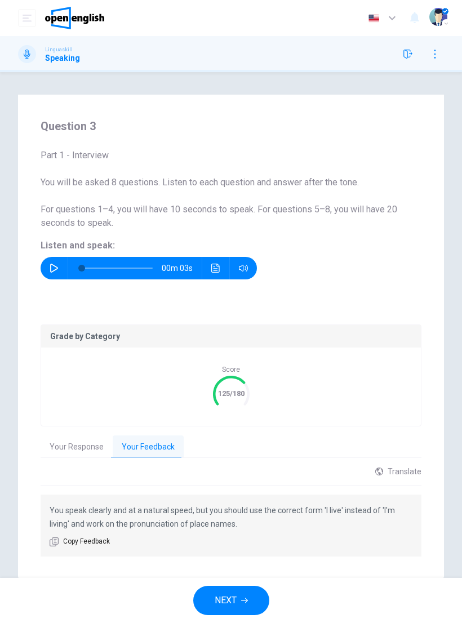
click at [248, 603] on icon "button" at bounding box center [244, 600] width 7 height 7
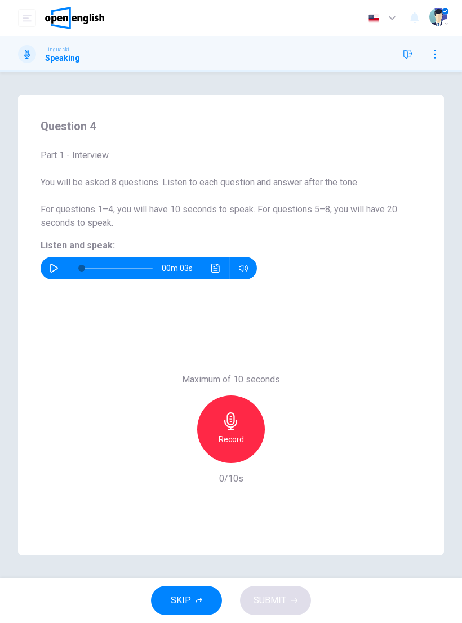
click at [49, 269] on button "button" at bounding box center [54, 268] width 18 height 23
click at [231, 424] on icon "button" at bounding box center [231, 422] width 18 height 18
click at [277, 594] on span "SUBMIT" at bounding box center [270, 601] width 33 height 16
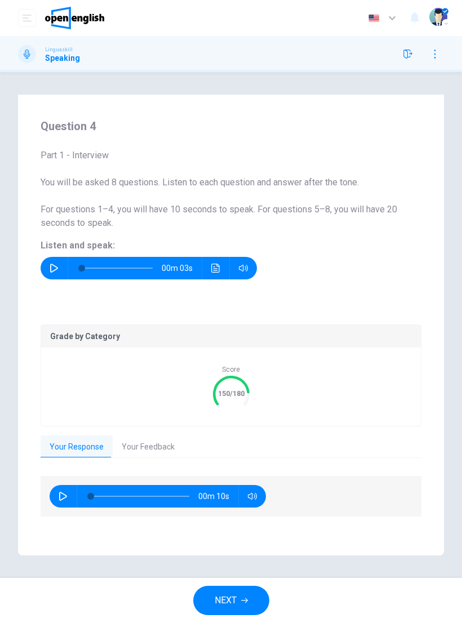
click at [228, 600] on span "NEXT" at bounding box center [226, 601] width 22 height 16
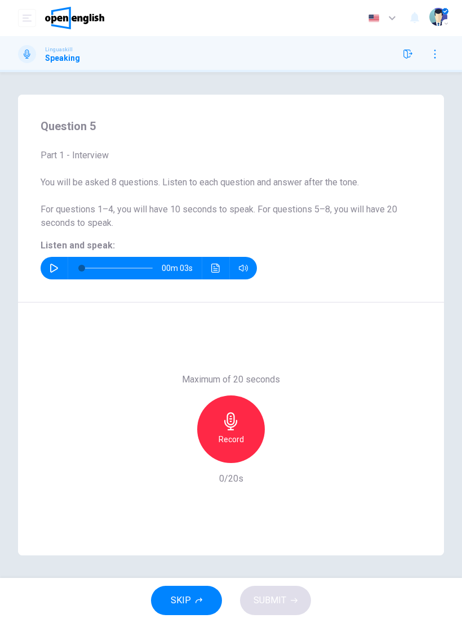
click at [51, 264] on icon "button" at bounding box center [54, 268] width 8 height 9
type input "*"
click at [239, 429] on icon "button" at bounding box center [231, 422] width 18 height 18
